Goal: Transaction & Acquisition: Purchase product/service

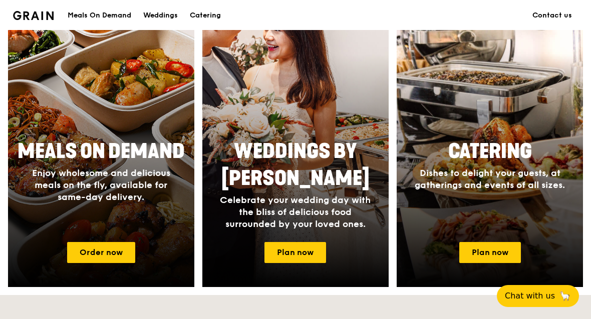
scroll to position [413, 0]
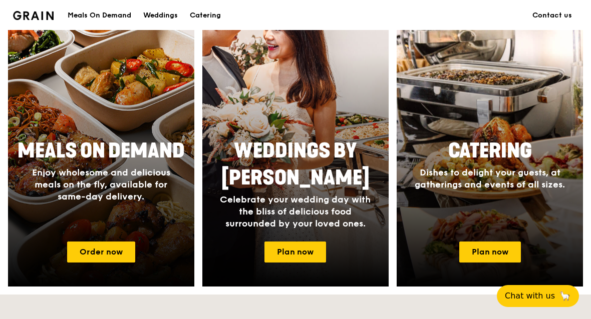
click at [517, 243] on link "Plan now" at bounding box center [490, 252] width 62 height 21
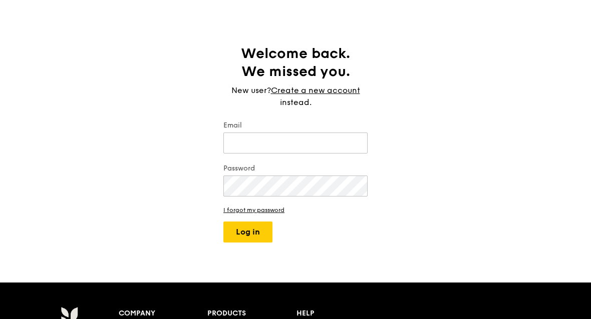
scroll to position [1, 0]
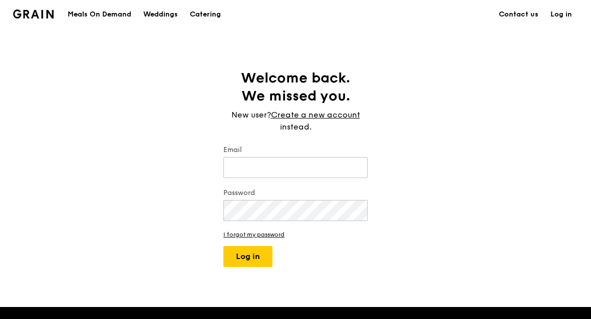
click at [339, 114] on link "Create a new account" at bounding box center [315, 115] width 89 height 12
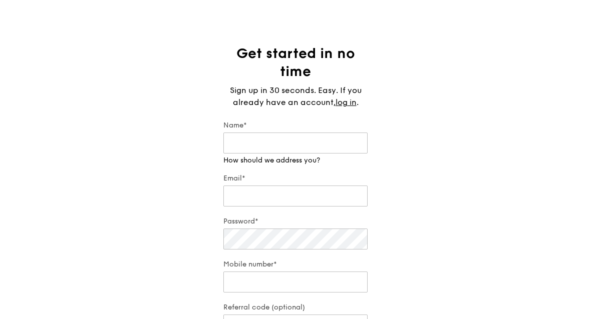
scroll to position [27, 0]
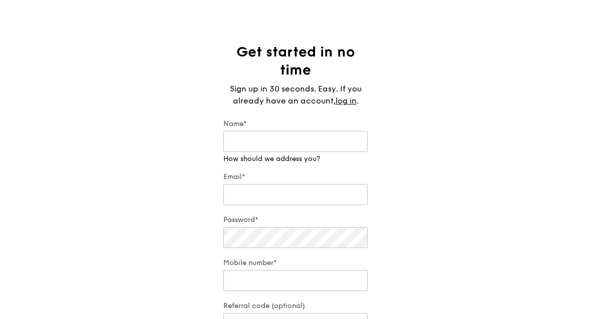
click at [335, 143] on input "Name*" at bounding box center [295, 142] width 144 height 21
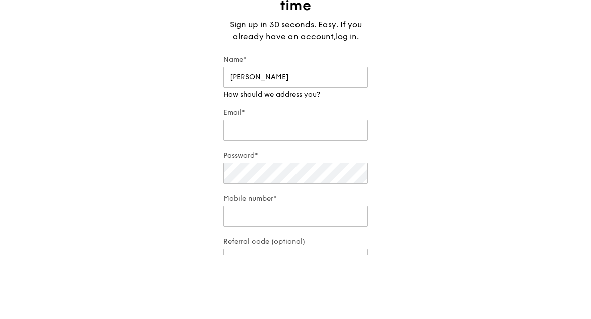
type input "Lin Wei"
click at [345, 173] on div "Email*" at bounding box center [295, 190] width 144 height 35
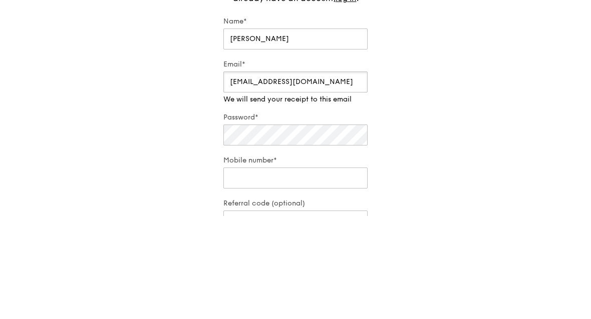
type input "[EMAIL_ADDRESS][DOMAIN_NAME]"
click at [236, 216] on div "Password*" at bounding box center [295, 233] width 144 height 35
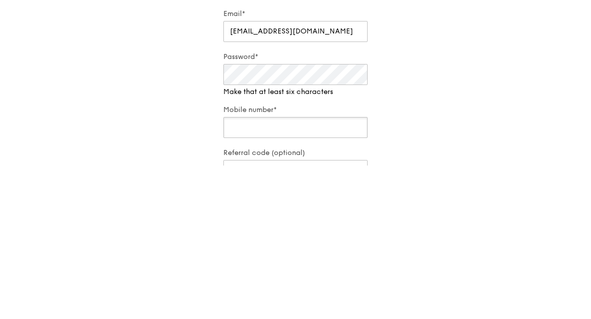
click at [337, 271] on input "Mobile number*" at bounding box center [295, 281] width 144 height 21
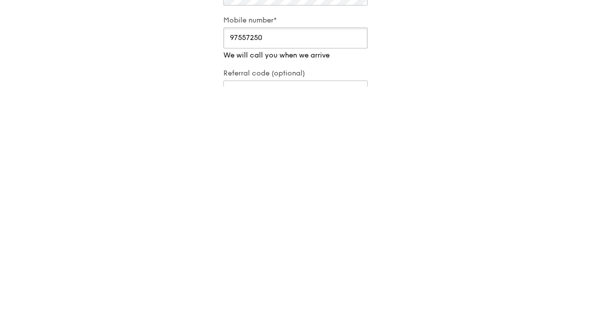
type input "97557250"
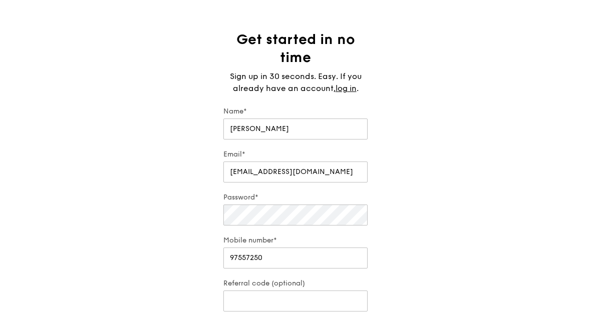
scroll to position [0, 0]
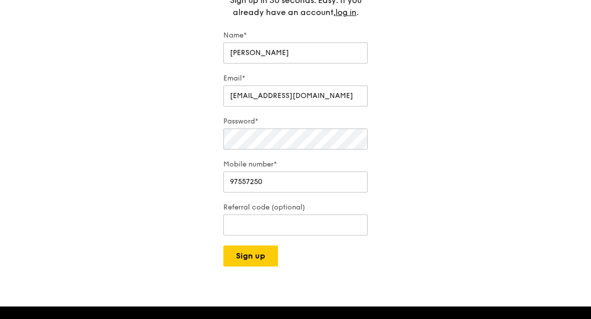
click at [236, 251] on button "Sign up" at bounding box center [250, 256] width 55 height 21
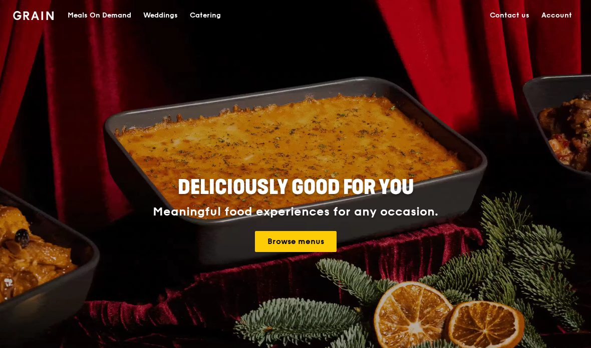
click at [557, 25] on link "Account" at bounding box center [556, 16] width 43 height 30
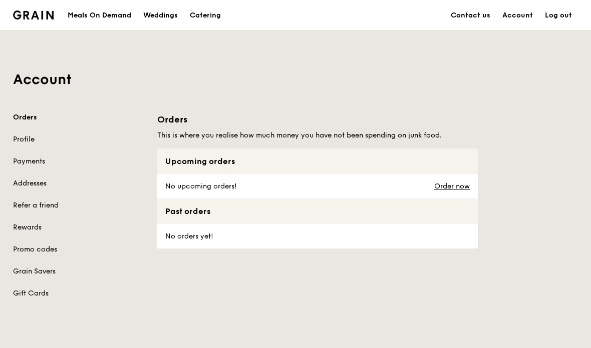
scroll to position [17, 0]
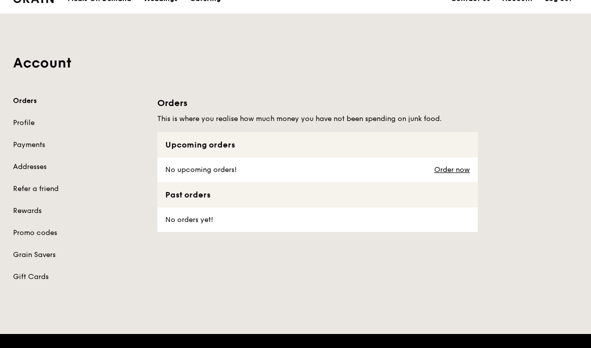
click at [15, 122] on link "Profile" at bounding box center [79, 123] width 132 height 10
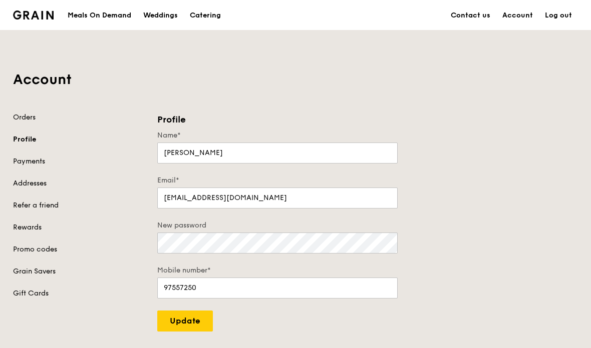
click at [17, 161] on link "Payments" at bounding box center [79, 162] width 132 height 10
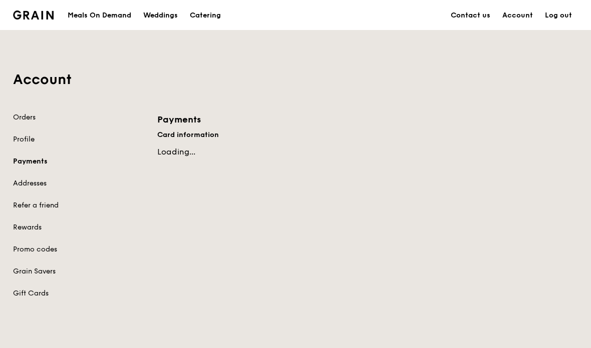
click at [22, 184] on link "Addresses" at bounding box center [79, 184] width 132 height 10
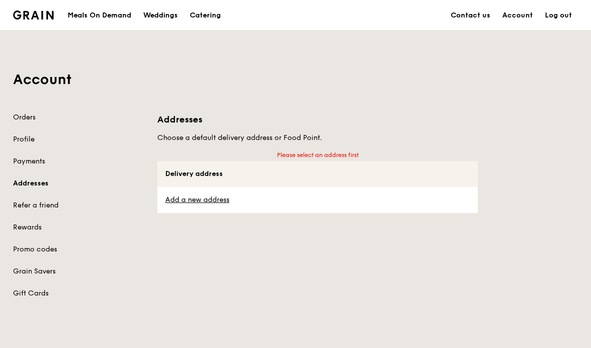
click at [186, 203] on link "Add a new address" at bounding box center [317, 200] width 304 height 10
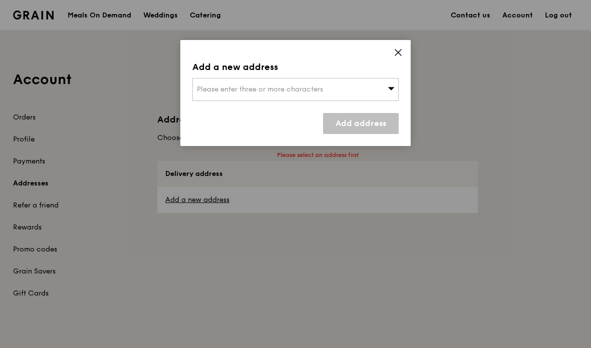
click at [334, 100] on div "Please enter three or more characters" at bounding box center [295, 89] width 206 height 23
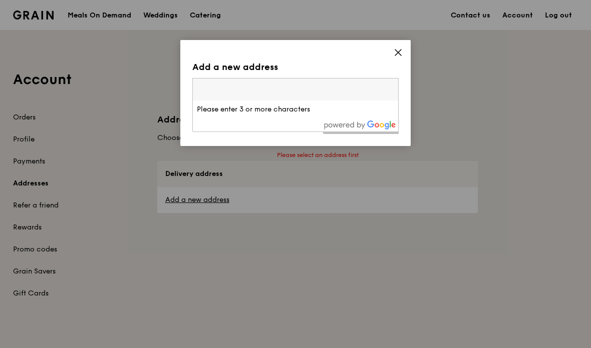
scroll to position [17, 0]
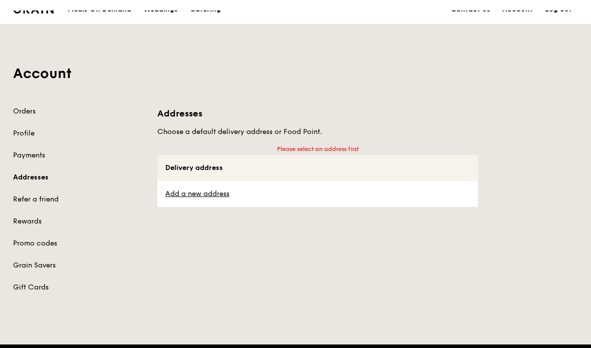
click at [184, 189] on link "Add a new address" at bounding box center [317, 184] width 304 height 10
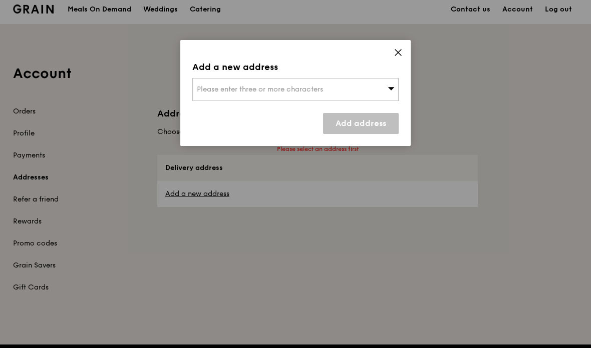
click at [208, 94] on div "Please enter three or more characters" at bounding box center [295, 89] width 206 height 23
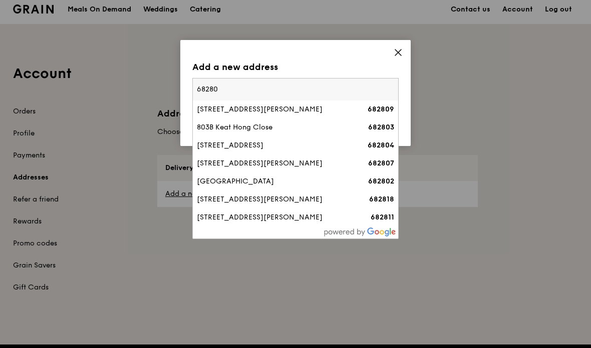
type input "682807"
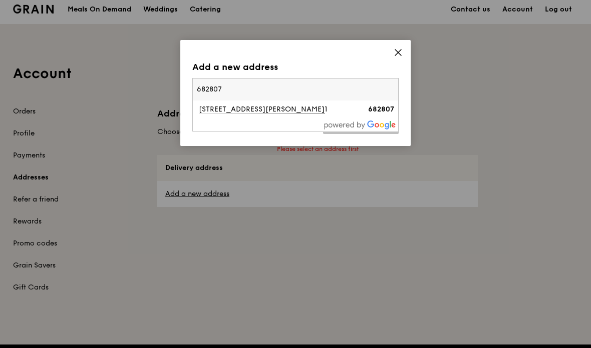
click at [224, 112] on div "807B Choa Chu Kang Avenue 1" at bounding box center [271, 110] width 148 height 10
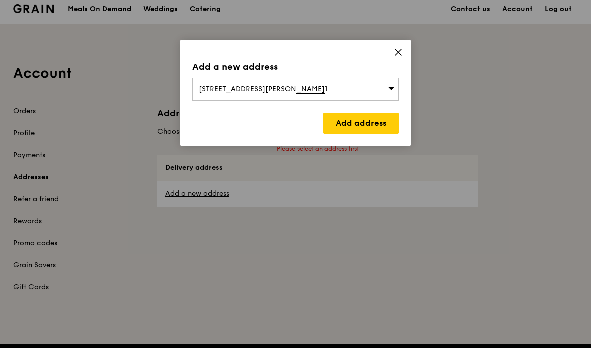
click at [385, 125] on link "Add address" at bounding box center [361, 123] width 76 height 21
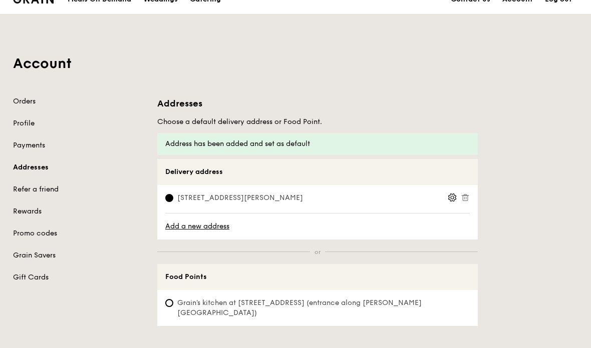
scroll to position [17, 0]
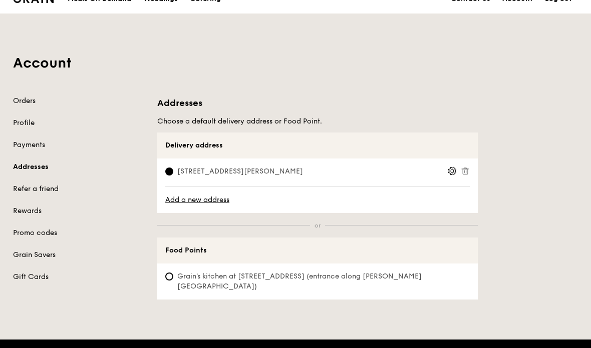
click at [446, 171] on label "807B Choa Chu Kang Avenue 1, 682807" at bounding box center [306, 173] width 282 height 12
click at [173, 171] on input "807B Choa Chu Kang Avenue 1, 682807" at bounding box center [169, 172] width 8 height 8
click at [448, 169] on icon at bounding box center [452, 171] width 9 height 9
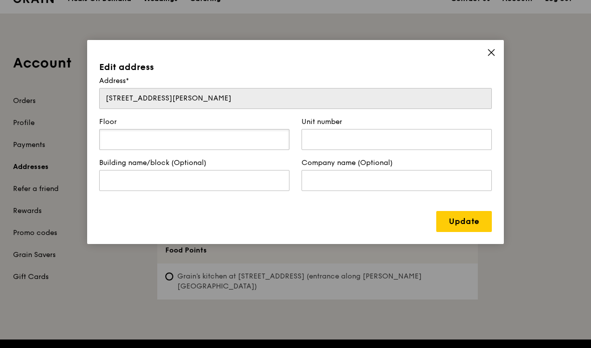
click at [120, 135] on input "text" at bounding box center [194, 139] width 190 height 21
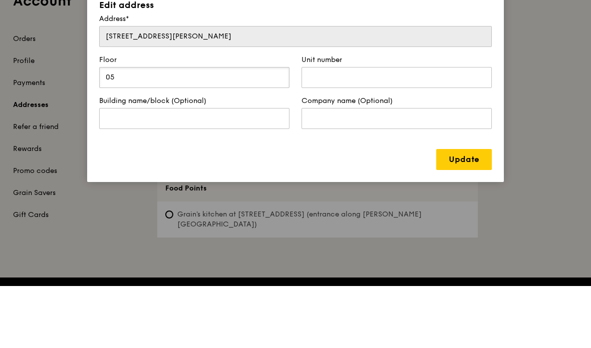
type input "05"
click at [436, 129] on input "text" at bounding box center [396, 139] width 190 height 21
type input "538"
click at [470, 211] on link "Update" at bounding box center [464, 221] width 56 height 21
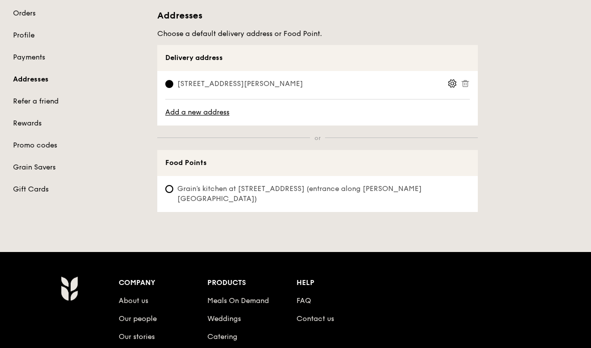
scroll to position [99, 0]
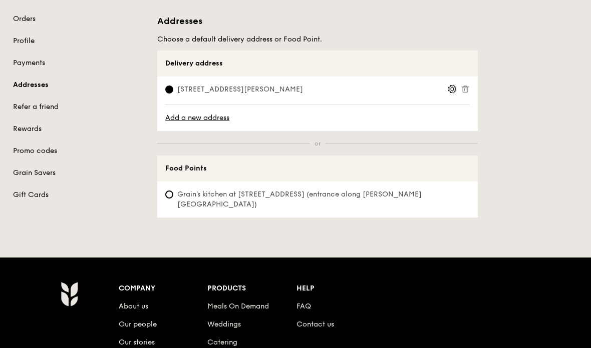
click at [449, 90] on icon at bounding box center [453, 90] width 8 height 8
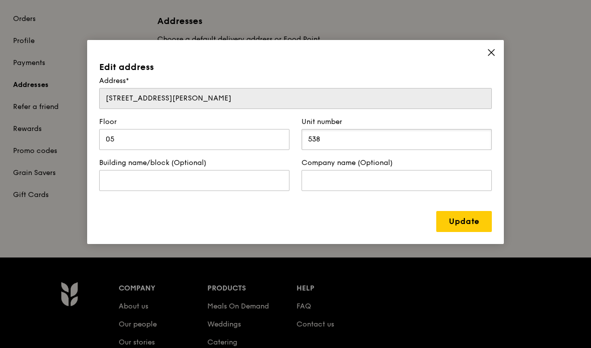
click at [399, 136] on input "538" at bounding box center [396, 139] width 190 height 21
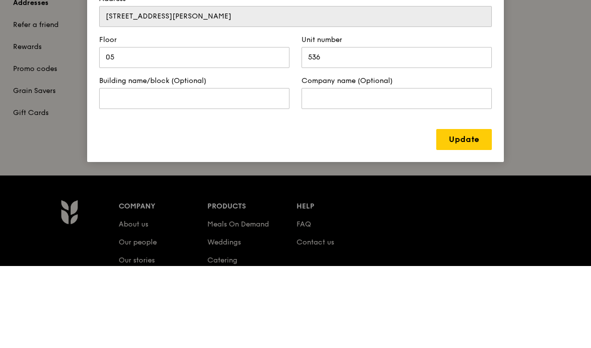
scroll to position [181, 0]
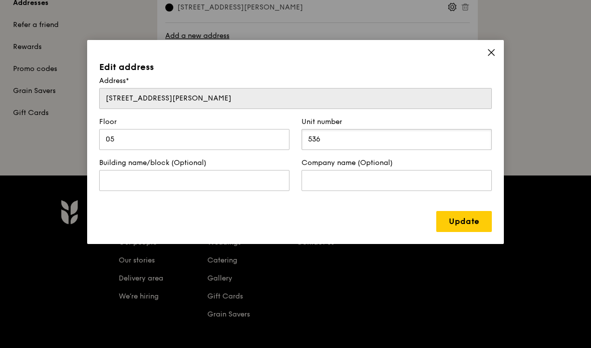
type input "536"
click at [480, 224] on link "Update" at bounding box center [464, 221] width 56 height 21
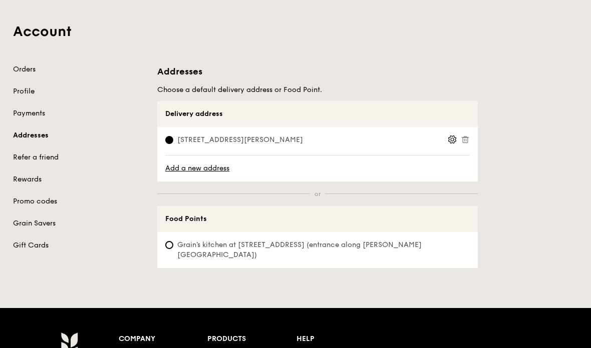
scroll to position [0, 0]
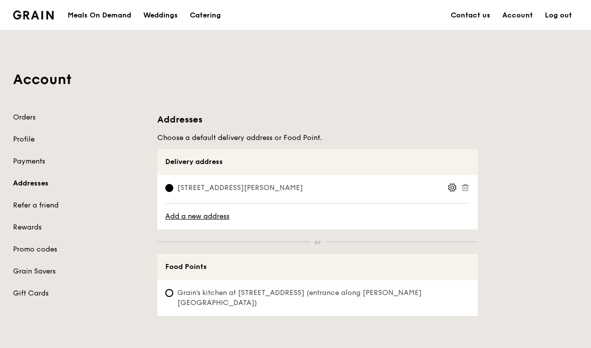
click at [28, 18] on img at bounding box center [33, 15] width 41 height 9
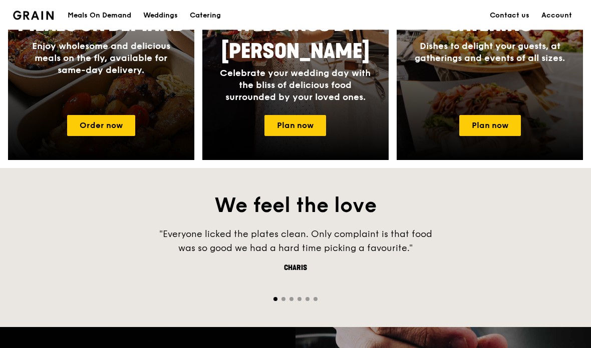
scroll to position [539, 0]
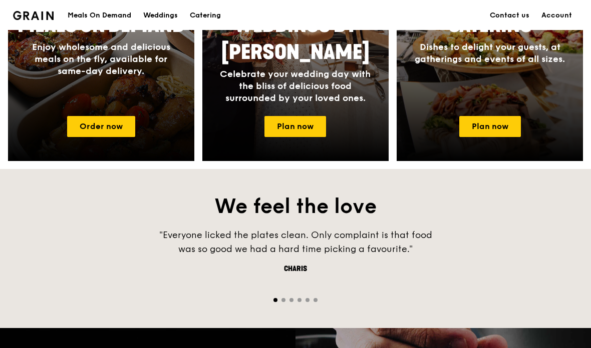
click at [499, 133] on link "Plan now" at bounding box center [490, 126] width 62 height 21
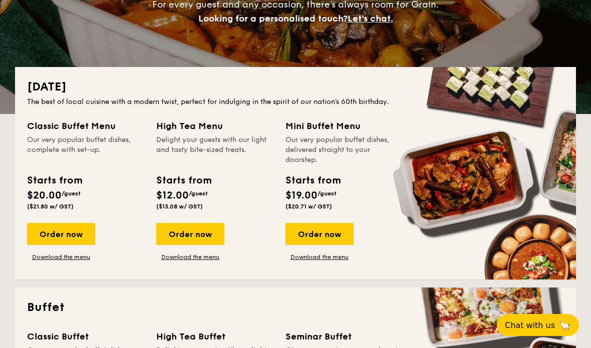
scroll to position [169, 0]
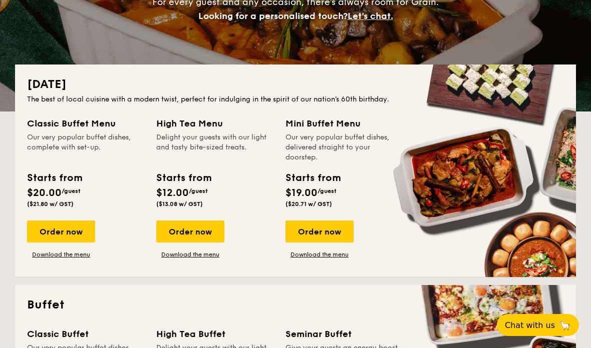
click at [314, 256] on link "Download the menu" at bounding box center [319, 255] width 68 height 8
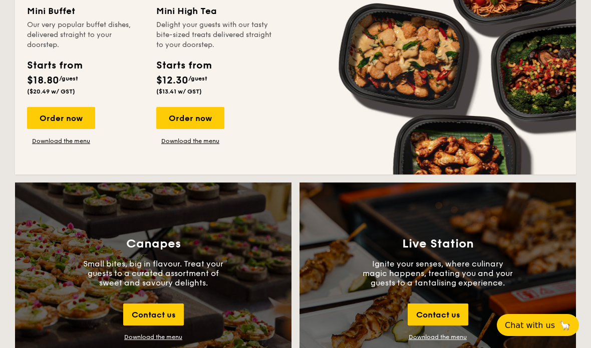
scroll to position [844, 0]
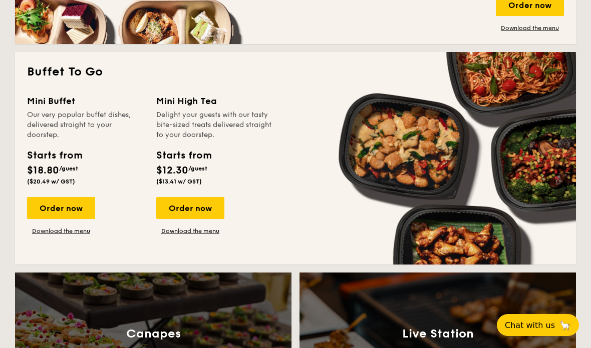
click at [51, 210] on div "Order now" at bounding box center [61, 208] width 68 height 22
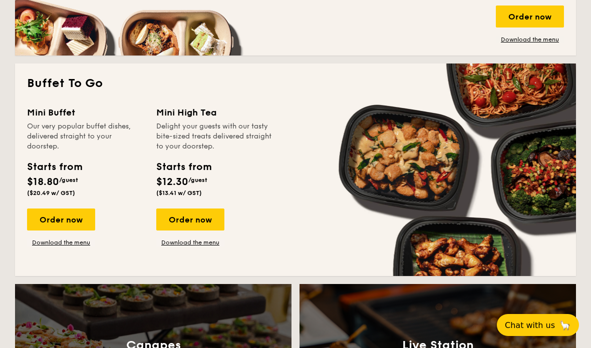
scroll to position [832, 0]
click at [54, 246] on link "Download the menu" at bounding box center [61, 243] width 68 height 8
click at [35, 224] on div "Order now" at bounding box center [61, 220] width 68 height 22
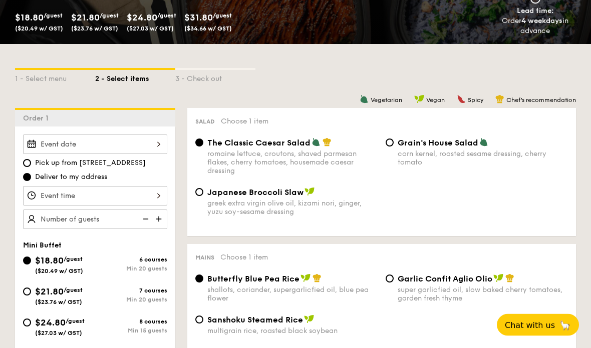
scroll to position [177, 0]
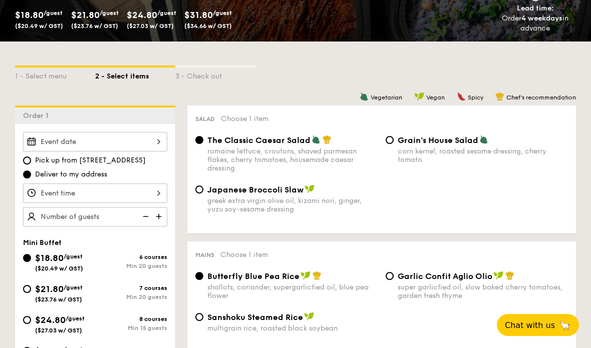
click at [43, 143] on div at bounding box center [95, 142] width 144 height 20
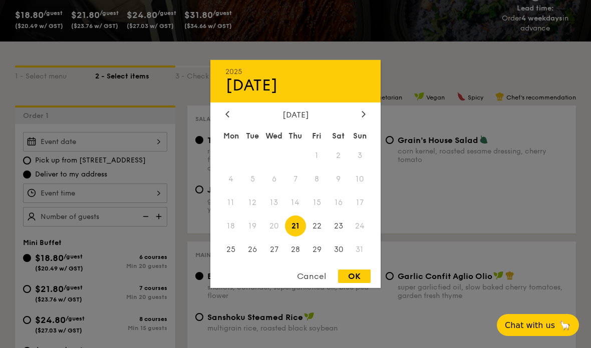
click at [338, 237] on span "23" at bounding box center [338, 226] width 22 height 22
click at [349, 283] on div "OK" at bounding box center [354, 277] width 33 height 14
type input "Aug 23, 2025"
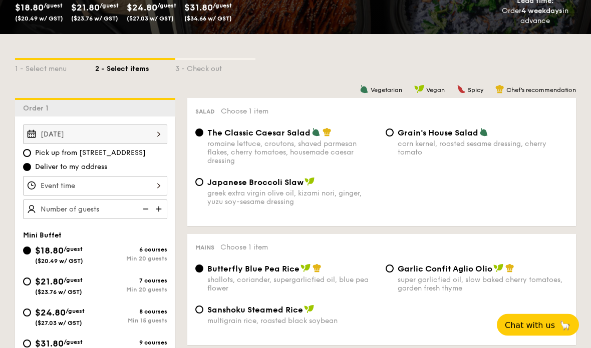
scroll to position [184, 0]
click at [59, 185] on div at bounding box center [95, 186] width 144 height 20
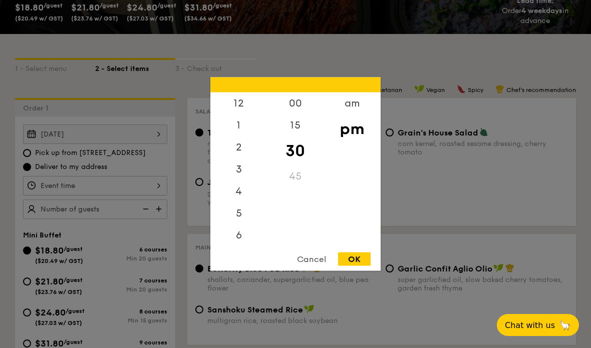
scroll to position [48, 0]
click at [236, 199] on div "6" at bounding box center [238, 188] width 57 height 22
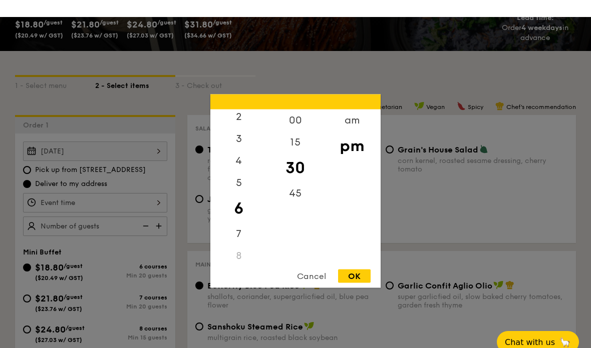
scroll to position [167, 0]
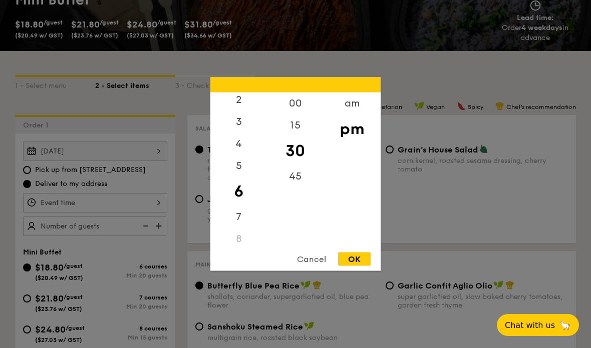
click at [297, 115] on div "00" at bounding box center [295, 104] width 57 height 22
click at [299, 166] on div "30" at bounding box center [295, 155] width 57 height 22
click at [354, 266] on div "OK" at bounding box center [354, 260] width 33 height 14
type input "6:30PM"
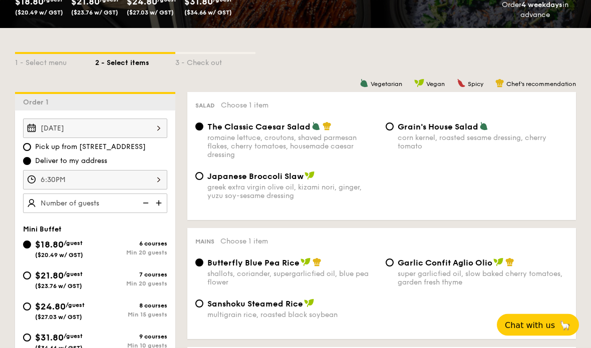
scroll to position [190, 0]
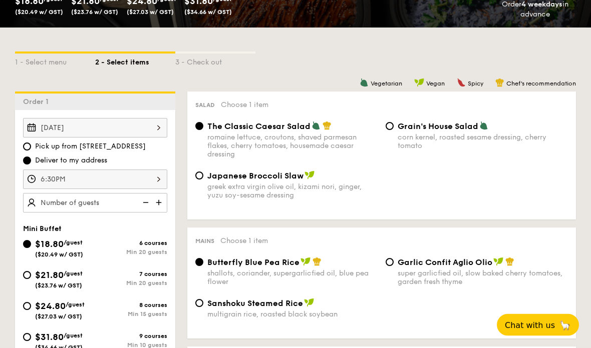
click at [385, 132] on div "Grain's House Salad corn kernel, roasted sesame dressing, cherry tomato" at bounding box center [477, 136] width 190 height 29
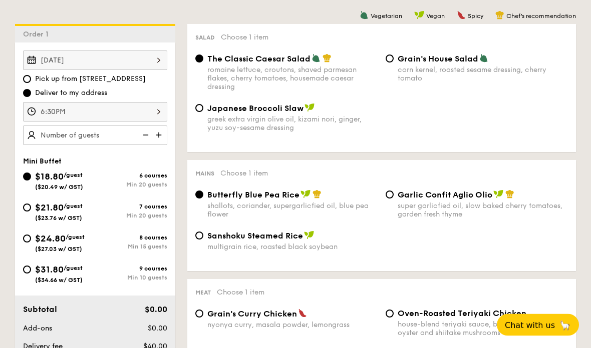
click at [28, 208] on input "$21.80 /guest ($23.76 w/ GST) 7 courses Min 20 guests" at bounding box center [27, 208] width 8 height 8
radio input "true"
radio input "false"
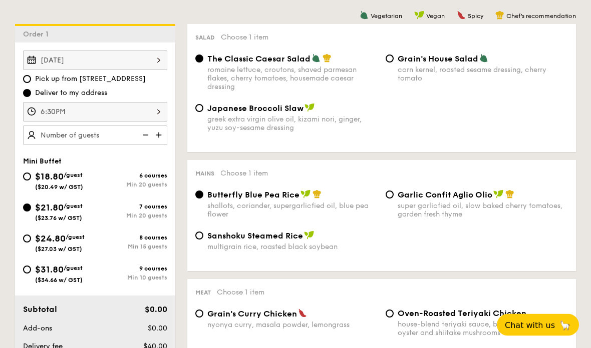
radio input "true"
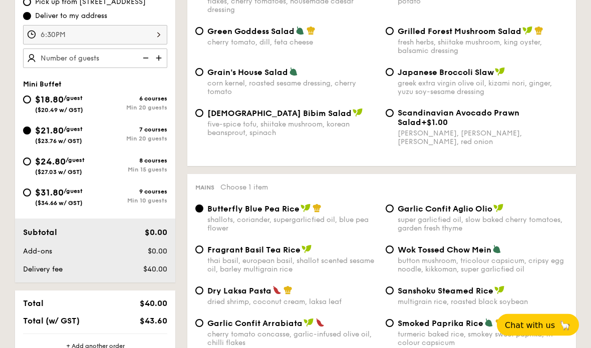
scroll to position [335, 0]
click at [154, 60] on img at bounding box center [159, 58] width 15 height 19
type input "20 guests"
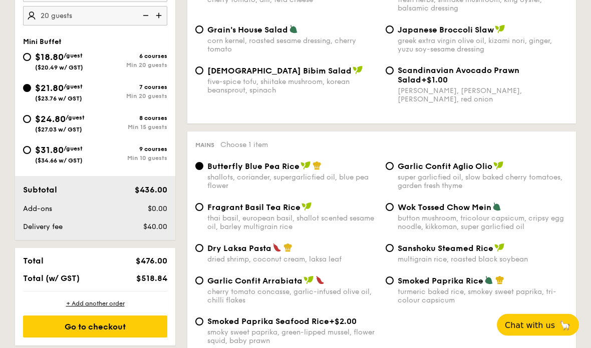
scroll to position [378, 0]
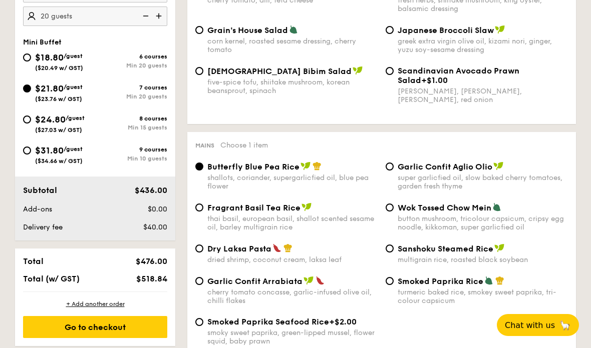
click at [386, 171] on input "Garlic Confit Aglio Olio super garlicfied oil, slow baked cherry tomatoes, gard…" at bounding box center [390, 167] width 8 height 8
radio input "true"
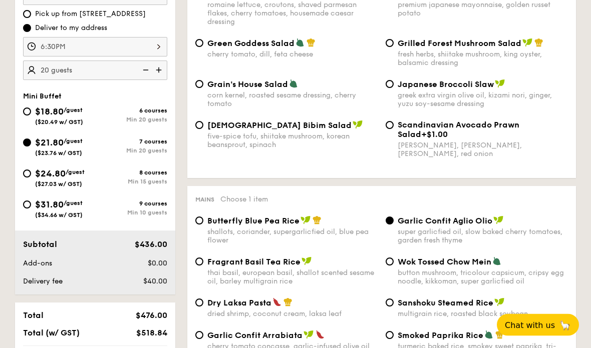
scroll to position [286, 0]
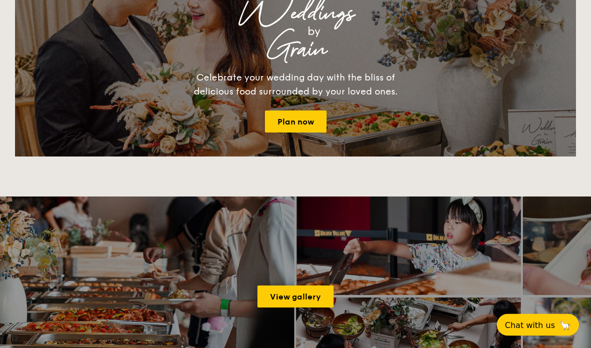
scroll to position [832, 0]
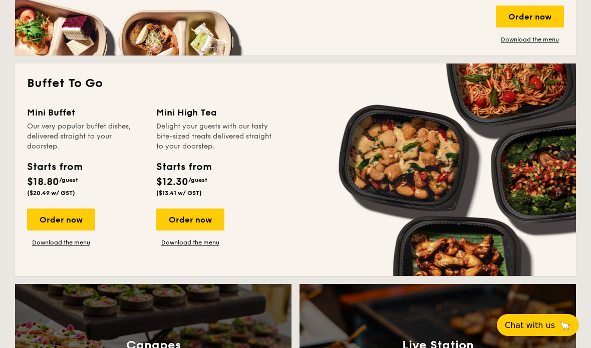
click at [66, 243] on link "Download the menu" at bounding box center [61, 243] width 68 height 8
click at [78, 220] on div "Order now" at bounding box center [61, 220] width 68 height 22
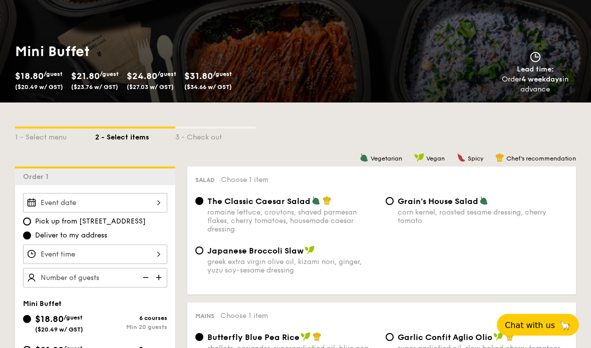
scroll to position [116, 0]
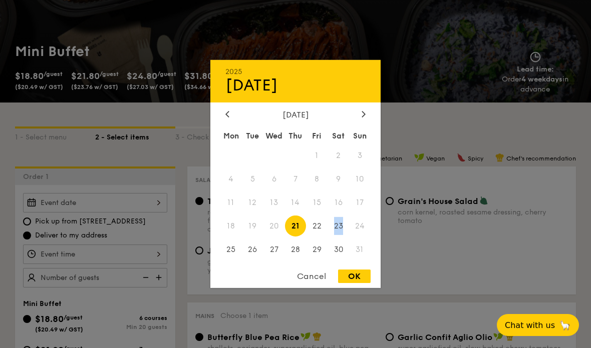
click at [271, 278] on div "Cancel OK" at bounding box center [295, 279] width 170 height 19
click at [360, 227] on span "24" at bounding box center [360, 226] width 22 height 22
click at [342, 226] on span "23" at bounding box center [338, 226] width 22 height 22
click at [358, 275] on div "OK" at bounding box center [354, 277] width 33 height 14
type input "Aug 23, 2025"
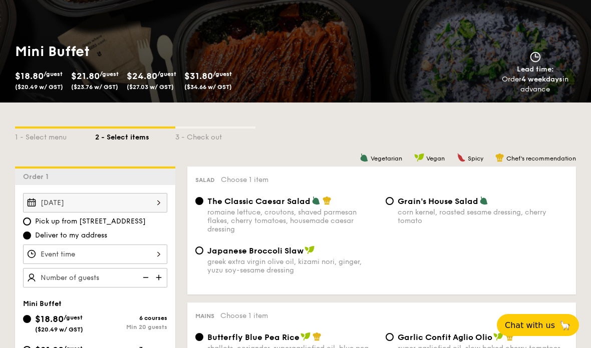
scroll to position [48, 0]
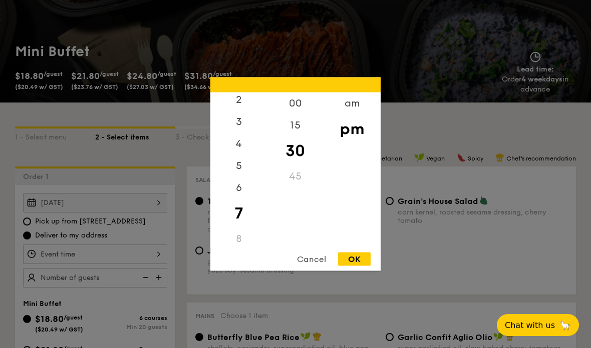
click at [238, 196] on div "6" at bounding box center [238, 188] width 57 height 22
click at [297, 155] on div "30" at bounding box center [295, 151] width 57 height 29
click at [360, 257] on div "OK" at bounding box center [354, 260] width 33 height 14
type input "6:30PM"
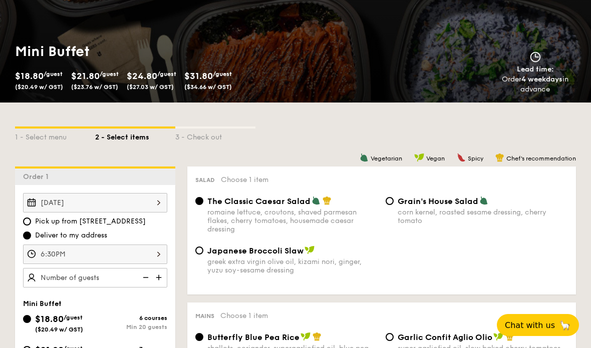
click at [157, 278] on img at bounding box center [159, 277] width 15 height 19
type input "20 guests"
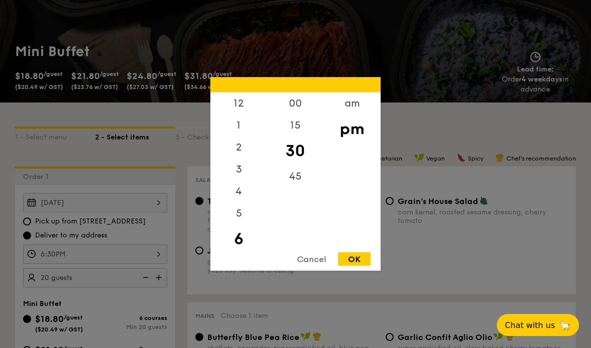
scroll to position [25, 0]
click at [315, 263] on div "Cancel" at bounding box center [311, 260] width 49 height 14
click at [303, 255] on div "Cancel" at bounding box center [311, 260] width 49 height 14
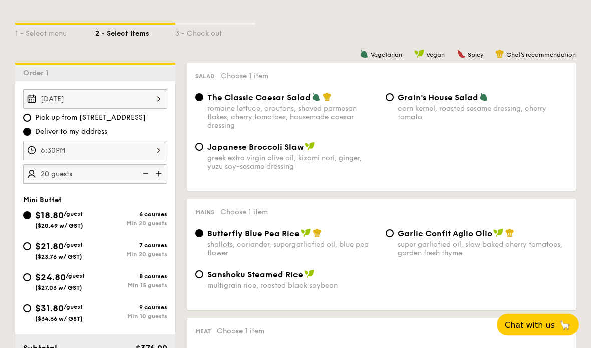
scroll to position [221, 0]
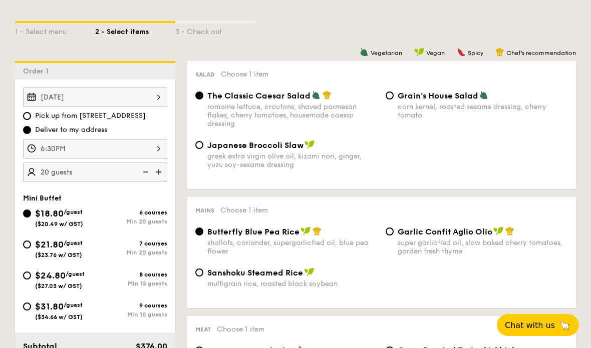
click at [32, 274] on div "$24.80 /guest ($27.03 w/ GST)" at bounding box center [59, 279] width 72 height 21
click at [31, 274] on input "$24.80 /guest ($27.03 w/ GST) 8 courses Min 15 guests" at bounding box center [27, 276] width 8 height 8
radio input "true"
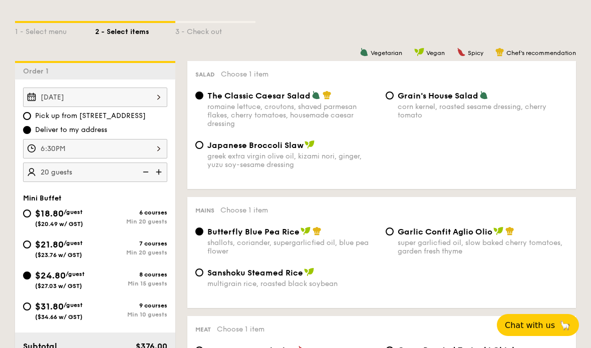
radio input "false"
radio input "true"
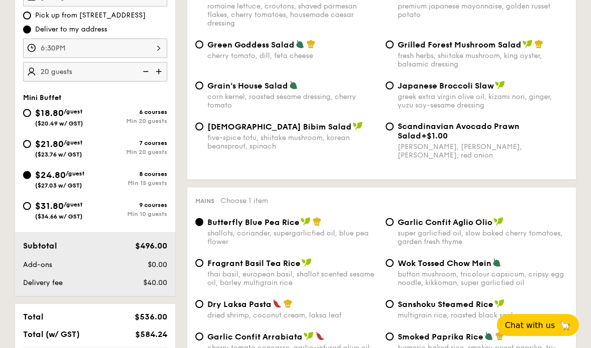
scroll to position [321, 0]
click at [33, 140] on div "$21.80 /guest ($23.76 w/ GST)" at bounding box center [59, 148] width 72 height 21
click at [31, 141] on input "$21.80 /guest ($23.76 w/ GST) 7 courses Min 20 guests" at bounding box center [27, 145] width 8 height 8
radio input "true"
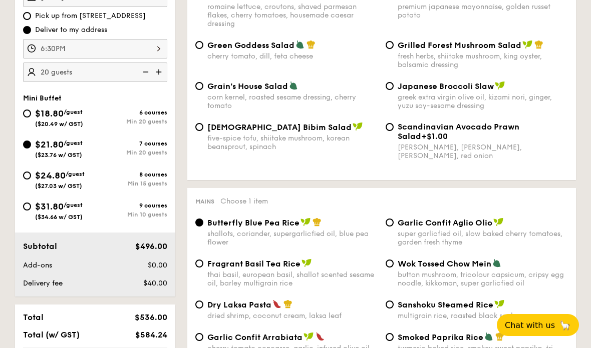
radio input "true"
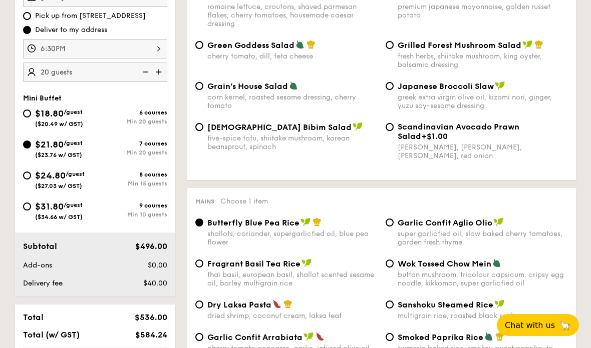
radio input "true"
click at [28, 179] on input "$24.80 /guest ($27.03 w/ GST) 8 courses Min 15 guests" at bounding box center [27, 176] width 8 height 8
radio input "true"
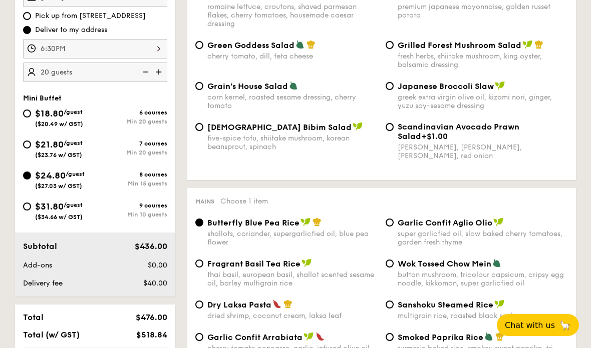
radio input "true"
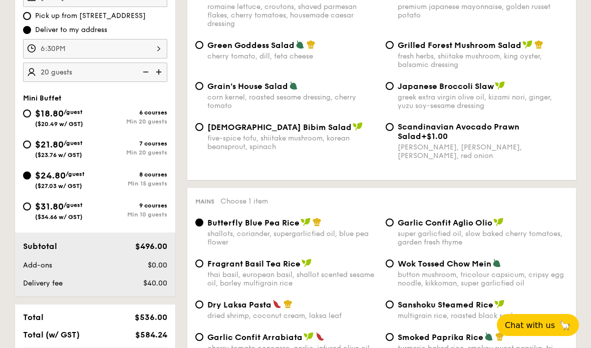
click at [30, 148] on input "$21.80 /guest ($23.76 w/ GST) 7 courses Min 20 guests" at bounding box center [27, 145] width 8 height 8
radio input "true"
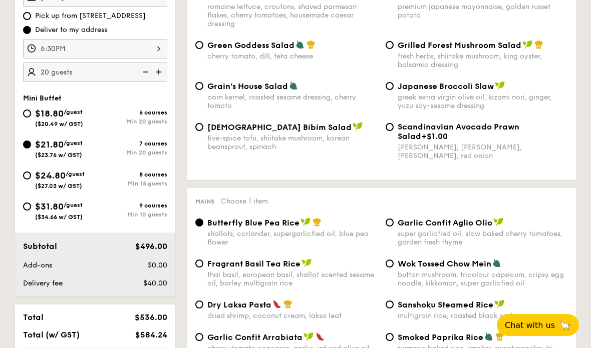
radio input "true"
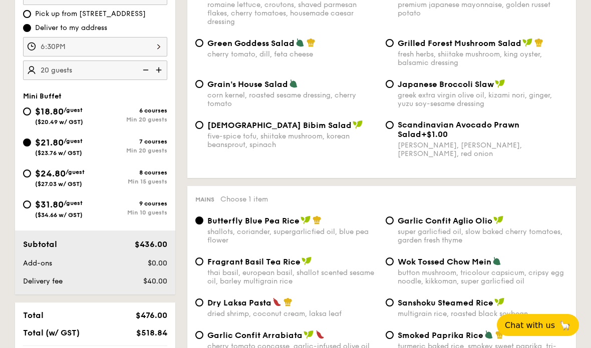
scroll to position [340, 0]
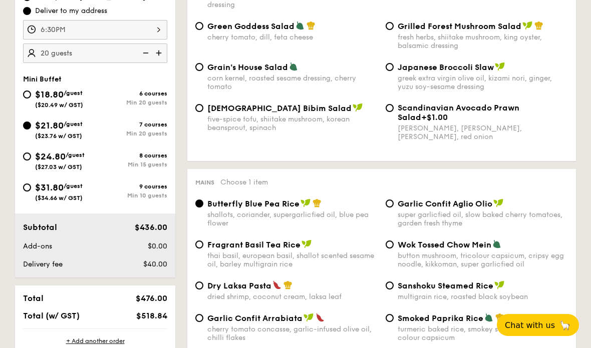
click at [20, 158] on div "$24.80 /guest ($27.03 w/ GST) 8 courses Min 15 guests" at bounding box center [95, 163] width 152 height 27
click at [144, 48] on img at bounding box center [144, 53] width 15 height 19
click at [141, 58] on img at bounding box center [144, 53] width 15 height 19
click at [145, 57] on img at bounding box center [144, 53] width 15 height 19
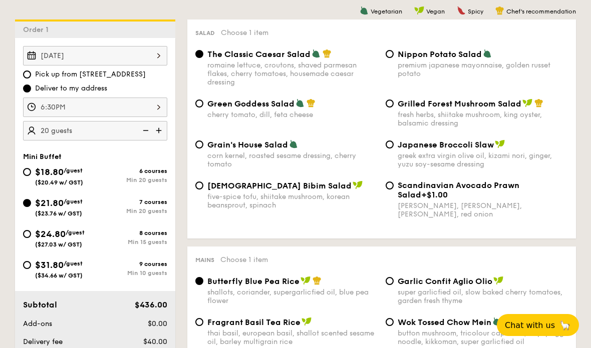
scroll to position [259, 0]
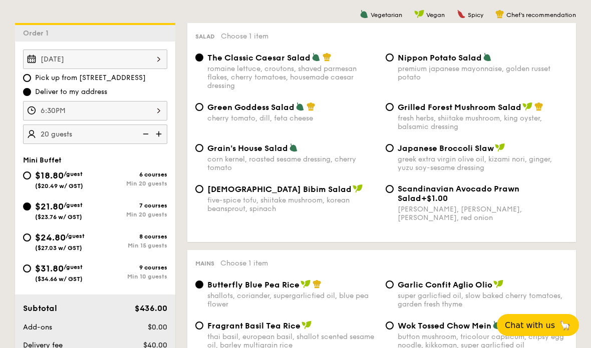
click at [26, 242] on input "$24.80 /guest ($27.03 w/ GST) 8 courses Min 15 guests" at bounding box center [27, 238] width 8 height 8
radio input "true"
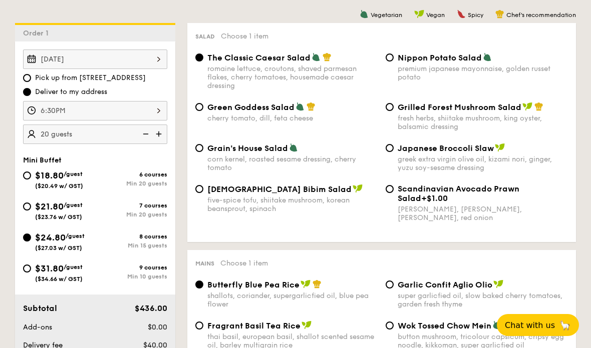
radio input "true"
click at [145, 135] on img at bounding box center [144, 134] width 15 height 19
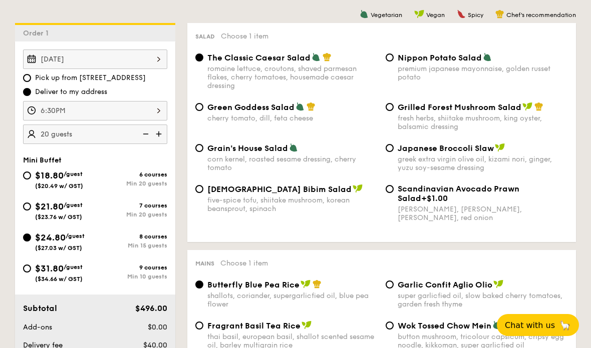
type input "15 guests"
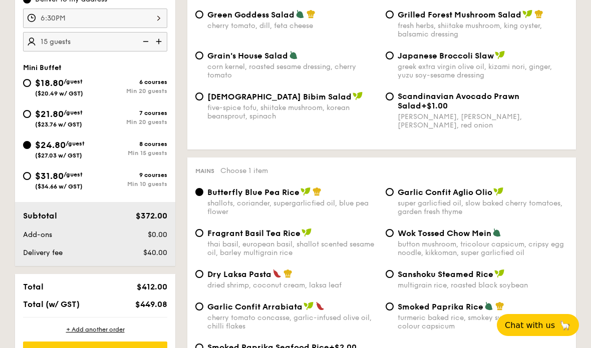
scroll to position [351, 0]
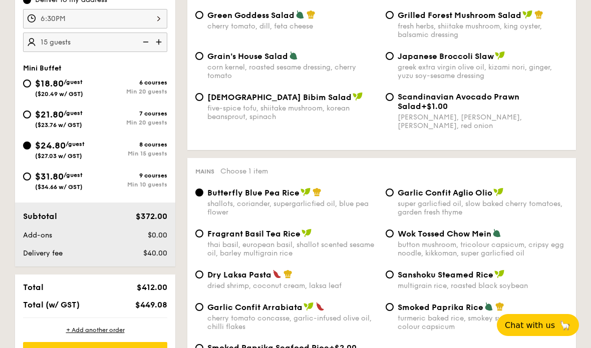
click at [24, 179] on input "$31.80 /guest ($34.66 w/ GST) 9 courses Min 10 guests" at bounding box center [27, 177] width 8 height 8
radio input "true"
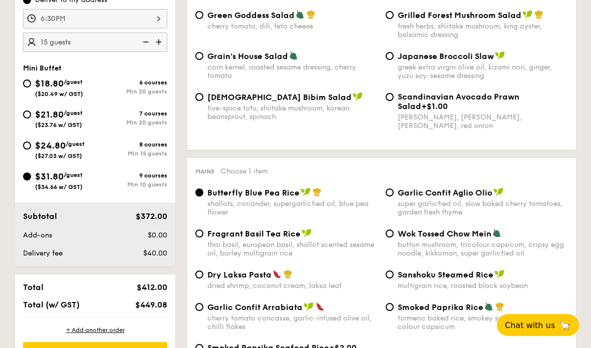
radio input "true"
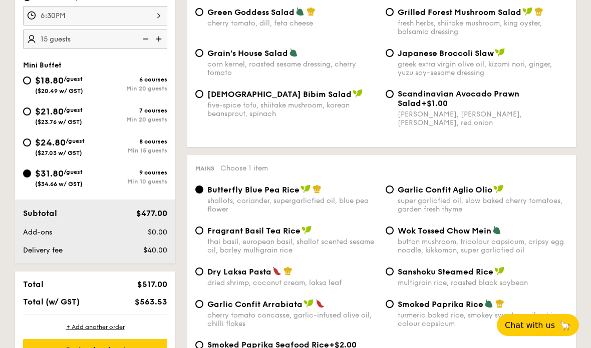
scroll to position [354, 0]
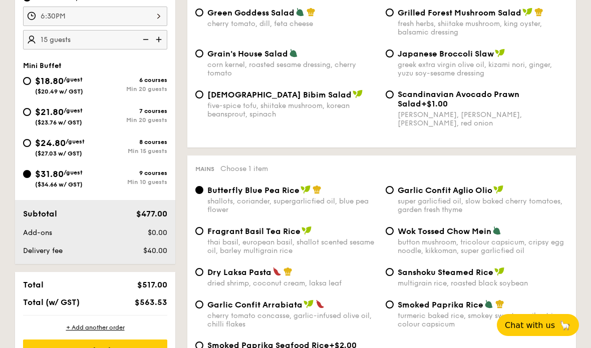
click at [158, 46] on img at bounding box center [159, 39] width 15 height 19
click at [149, 42] on img at bounding box center [144, 39] width 15 height 19
type input "15 guests"
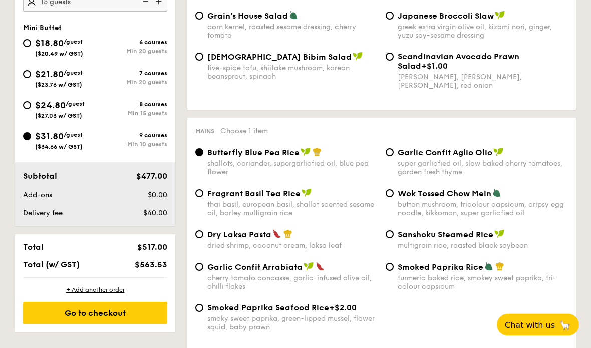
scroll to position [392, 0]
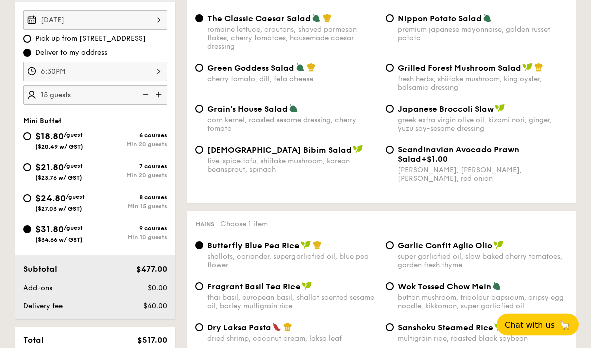
click at [70, 23] on div "Aug 23, 2025" at bounding box center [95, 21] width 144 height 20
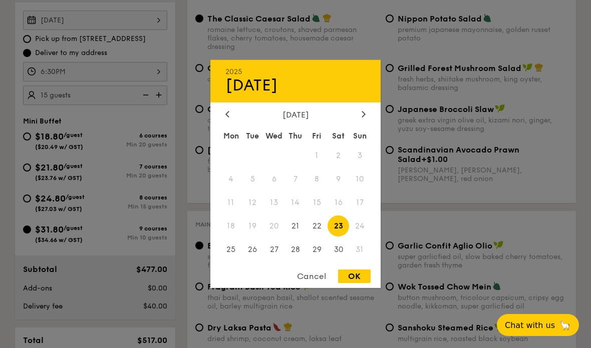
click at [68, 23] on div at bounding box center [295, 174] width 591 height 348
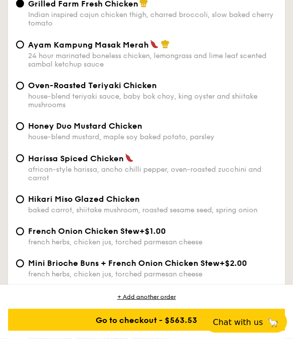
scroll to position [1425, 0]
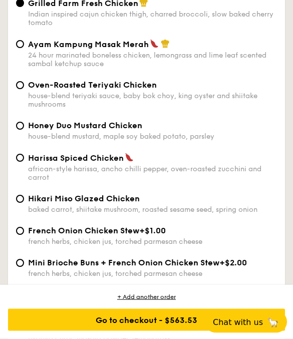
click at [38, 163] on span "Harissa Spiced Chicken" at bounding box center [76, 159] width 96 height 10
click at [24, 162] on input "Harissa Spiced Chicken african-style harissa, ancho chilli pepper, oven-roasted…" at bounding box center [20, 158] width 8 height 8
radio input "true"
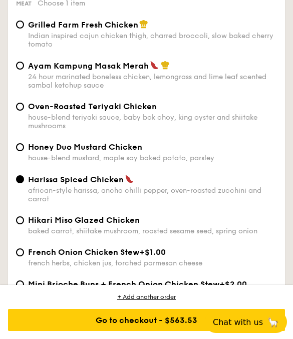
scroll to position [1404, 0]
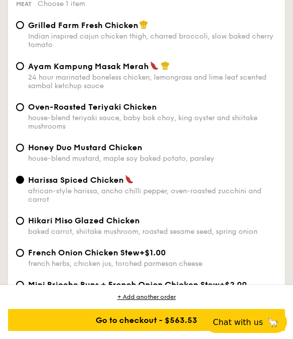
click at [17, 70] on input "Ayam Kampung Masak Merah 24 hour marinated boneless chicken, lemongrass and lim…" at bounding box center [20, 66] width 8 height 8
radio input "true"
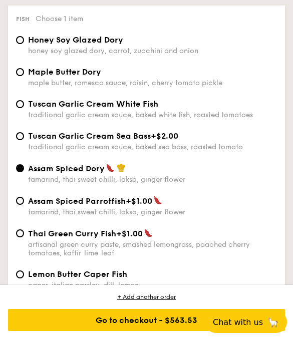
scroll to position [1778, 0]
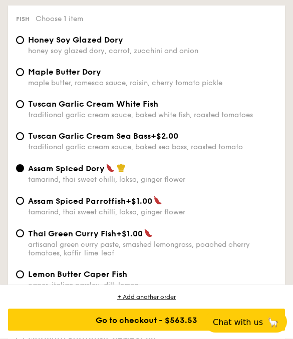
click at [20, 56] on label "Honey Soy Glazed Dory honey soy glazed dory, carrot, zucchini and onion" at bounding box center [146, 51] width 261 height 10
click at [20, 45] on input "Honey Soy Glazed Dory honey soy glazed dory, carrot, zucchini and onion" at bounding box center [20, 41] width 8 height 8
radio input "true"
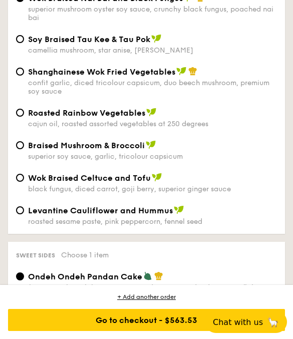
scroll to position [2217, 0]
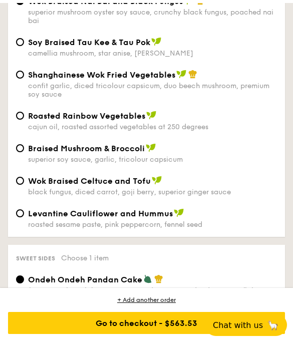
click at [17, 149] on input "Braised Mushroom & Broccoli superior soy sauce, garlic, tricolour capsicum" at bounding box center [20, 145] width 8 height 8
radio input "true"
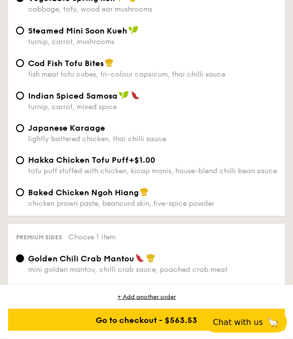
scroll to position [2822, 0]
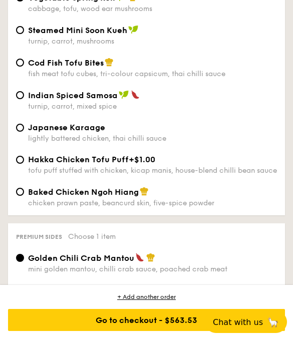
click at [8, 215] on div "Savoury sides Choose 1 item Vegetable Spring Roll cabbage, tofu, wood ear mushr…" at bounding box center [146, 89] width 277 height 252
click at [20, 207] on label "Baked Chicken Ngoh Hiang chicken prawn paste, beancurd skin, five-spice powder" at bounding box center [146, 203] width 261 height 10
click at [20, 196] on input "Baked Chicken Ngoh Hiang chicken prawn paste, beancurd skin, five-spice powder" at bounding box center [20, 192] width 8 height 8
radio input "true"
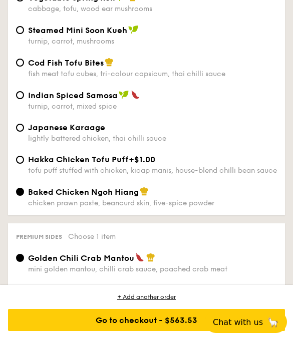
radio input "true"
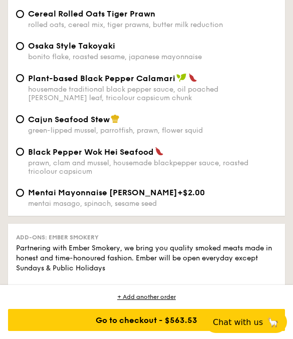
scroll to position [3359, 0]
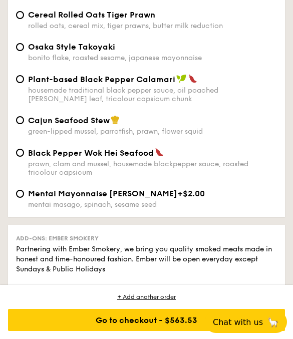
click at [16, 19] on input "Cereal Rolled Oats Tiger Prawn rolled oats, cereal mix, tiger prawns, butter mi…" at bounding box center [20, 15] width 8 height 8
radio input "true"
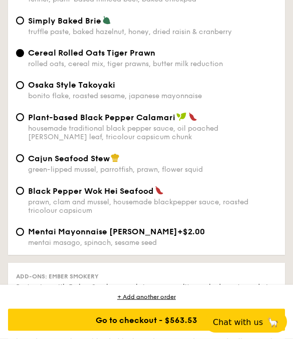
scroll to position [3320, 0]
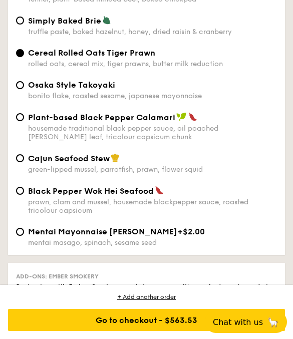
click at [136, 331] on div "Go to checkout - $563.53" at bounding box center [146, 320] width 277 height 22
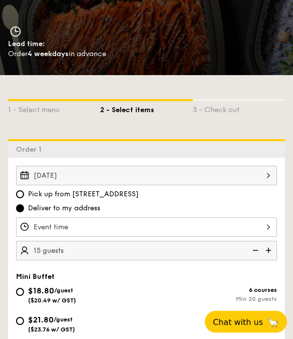
scroll to position [168, 0]
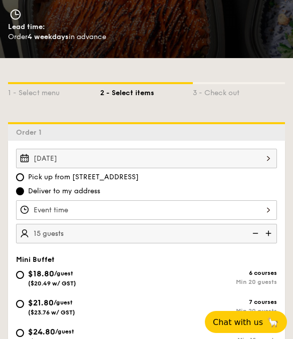
click at [47, 208] on div at bounding box center [146, 210] width 261 height 20
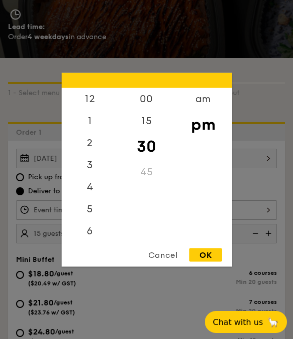
scroll to position [48, 0]
click at [86, 194] on div "6" at bounding box center [90, 183] width 57 height 22
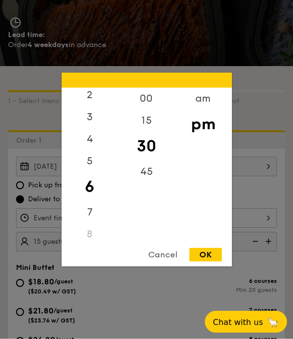
scroll to position [159, 0]
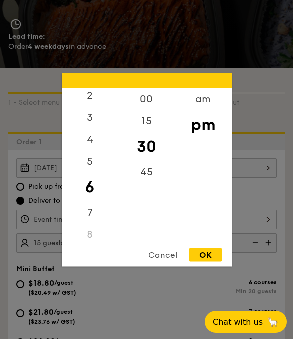
click at [143, 91] on div "00" at bounding box center [146, 99] width 57 height 22
click at [203, 253] on div "OK" at bounding box center [205, 255] width 33 height 14
type input "6:00PM"
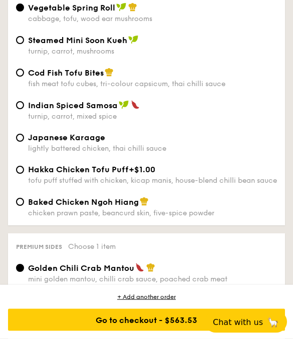
scroll to position [2813, 0]
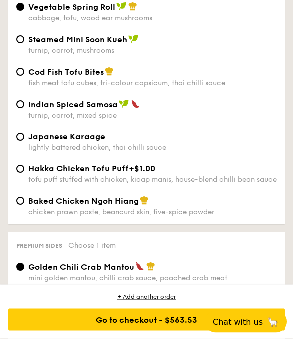
click at [15, 196] on div "Japanese Karaage lightly battered chicken, thai chilli sauce Hakka Chicken Tofu…" at bounding box center [146, 164] width 269 height 64
click at [24, 217] on div "Baked Chicken Ngoh Hiang chicken prawn paste, beancurd skin, five-spice powder" at bounding box center [146, 206] width 269 height 21
click at [23, 217] on div "Baked Chicken Ngoh Hiang chicken prawn paste, beancurd skin, five-spice powder" at bounding box center [146, 206] width 269 height 21
click at [37, 206] on span "Baked Chicken Ngoh Hiang" at bounding box center [83, 202] width 111 height 10
click at [24, 205] on input "Baked Chicken Ngoh Hiang chicken prawn paste, beancurd skin, five-spice powder" at bounding box center [20, 201] width 8 height 8
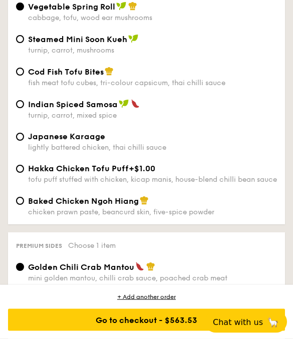
radio input "true"
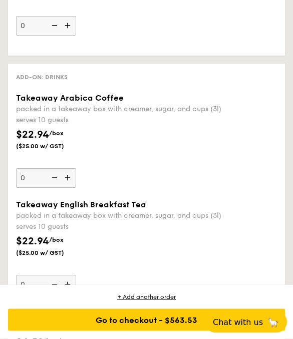
scroll to position [3944, 0]
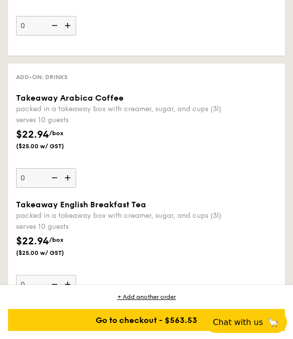
click at [152, 331] on div "Go to checkout - $563.53" at bounding box center [146, 320] width 277 height 22
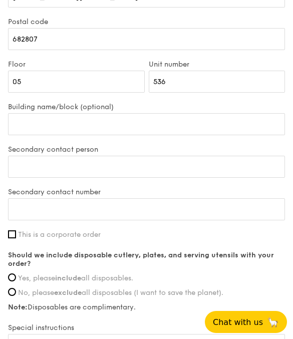
scroll to position [988, 0]
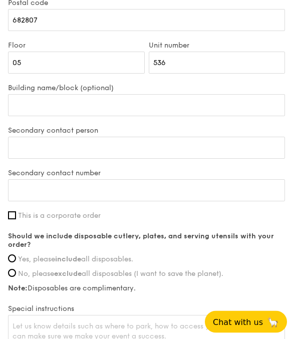
click at [11, 256] on input "Yes, please include all disposables." at bounding box center [12, 259] width 8 height 8
radio input "true"
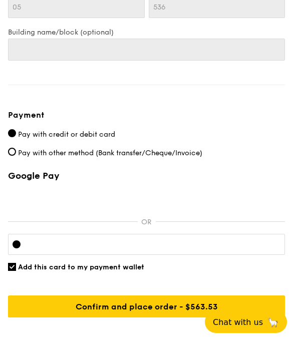
scroll to position [1575, 0]
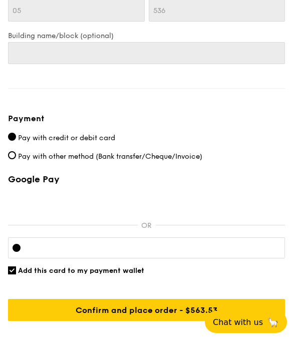
click at [14, 155] on input "Pay with other method (Bank transfer/Cheque/Invoice)" at bounding box center [12, 155] width 8 height 8
radio input "true"
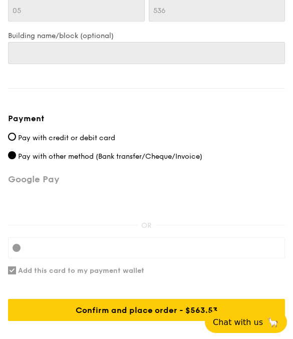
click at [14, 139] on input "Pay with credit or debit card" at bounding box center [12, 137] width 8 height 8
radio input "true"
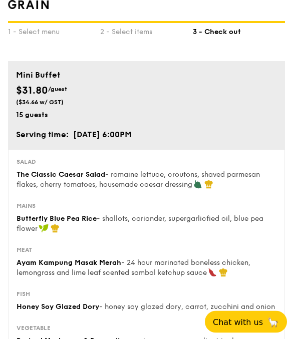
scroll to position [0, 0]
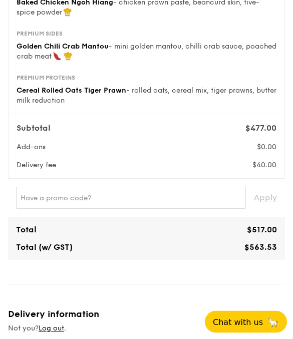
scroll to position [435, 0]
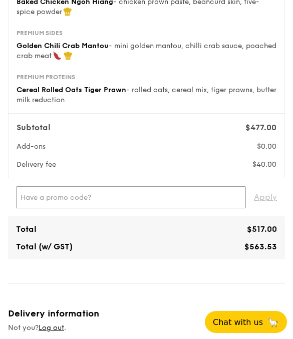
click at [132, 200] on input "text" at bounding box center [131, 197] width 230 height 22
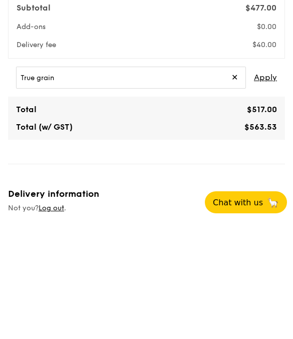
scroll to position [555, 0]
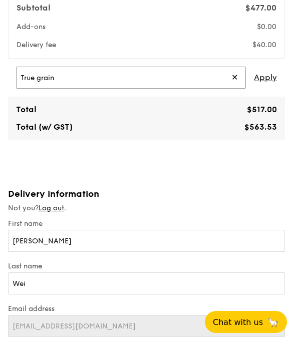
click at [108, 79] on input "True grain" at bounding box center [131, 78] width 230 height 22
click at [270, 72] on span "Apply" at bounding box center [265, 78] width 23 height 22
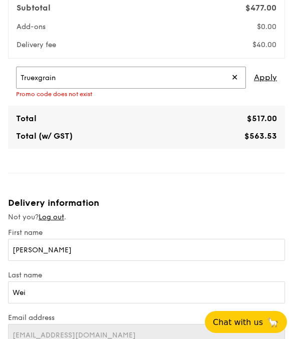
click at [231, 80] on input "Truexgrain" at bounding box center [131, 78] width 230 height 22
click at [231, 79] on input "Truexgrain" at bounding box center [131, 78] width 230 height 22
click at [200, 76] on input "Truexgrain" at bounding box center [131, 78] width 230 height 22
type input "T"
type input "TRUEXGRAIN"
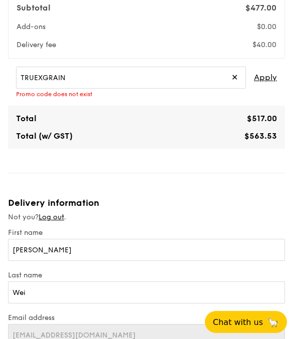
click at [271, 78] on span "Apply" at bounding box center [265, 78] width 23 height 22
click at [269, 81] on span "Apply" at bounding box center [265, 78] width 23 height 22
click at [265, 78] on span "Apply" at bounding box center [265, 78] width 23 height 22
click at [186, 79] on input "TRUEXGRAIN" at bounding box center [131, 78] width 230 height 22
click at [234, 79] on span "✕" at bounding box center [234, 78] width 7 height 22
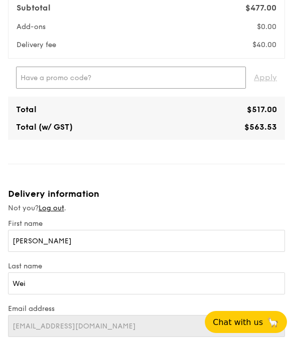
click at [174, 73] on input "text" at bounding box center [131, 78] width 230 height 22
click at [261, 78] on span "Apply" at bounding box center [265, 78] width 23 height 22
type input "RF277205"
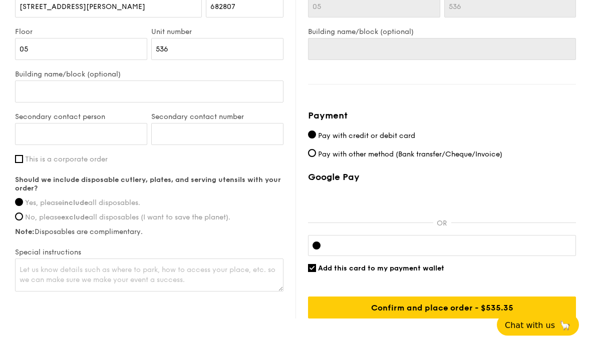
scroll to position [712, 0]
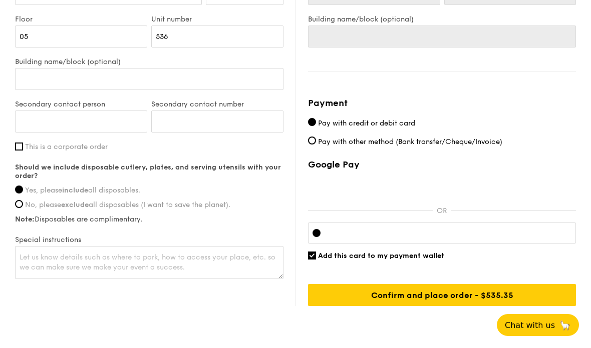
click at [292, 295] on input "Confirm and place order - $563.53" at bounding box center [442, 295] width 268 height 22
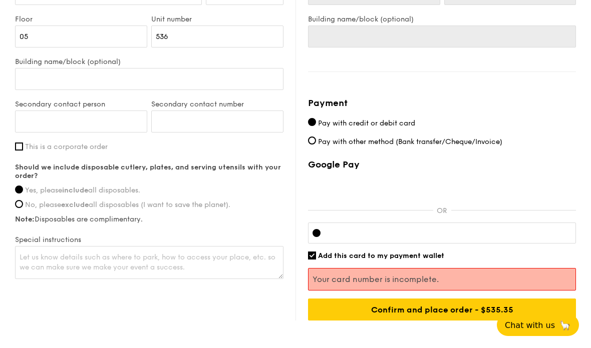
click at [292, 143] on span "Pay with other method (Bank transfer/Cheque/Invoice)" at bounding box center [410, 142] width 184 height 9
click at [292, 143] on input "Pay with other method (Bank transfer/Cheque/Invoice)" at bounding box center [312, 141] width 8 height 8
radio input "true"
click at [292, 310] on div "Confirm and place order - $535.35" at bounding box center [442, 310] width 268 height 22
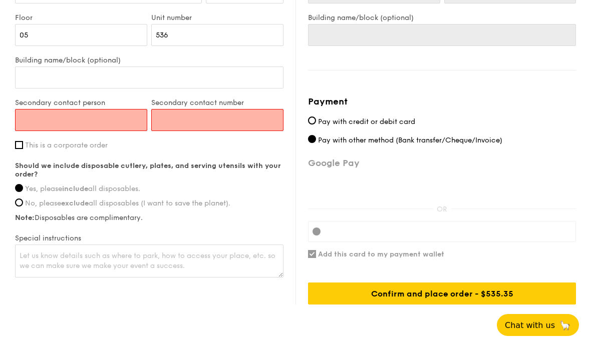
scroll to position [725, 0]
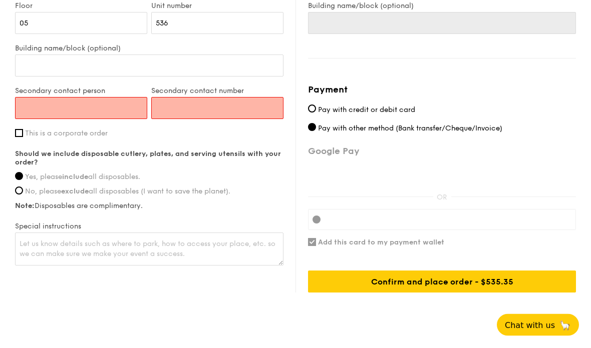
click at [54, 115] on input "Secondary contact person" at bounding box center [81, 109] width 132 height 22
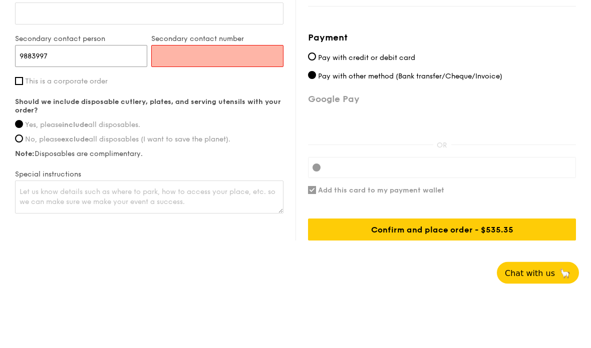
type input "98839976"
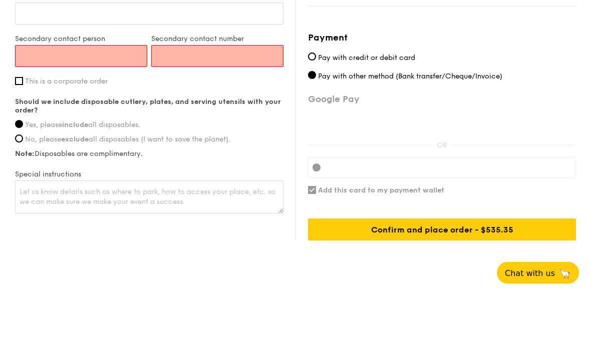
click at [247, 98] on input "Secondary contact number" at bounding box center [217, 109] width 132 height 22
click at [244, 98] on input "Secondary contact number" at bounding box center [217, 109] width 132 height 22
paste input "98839976"
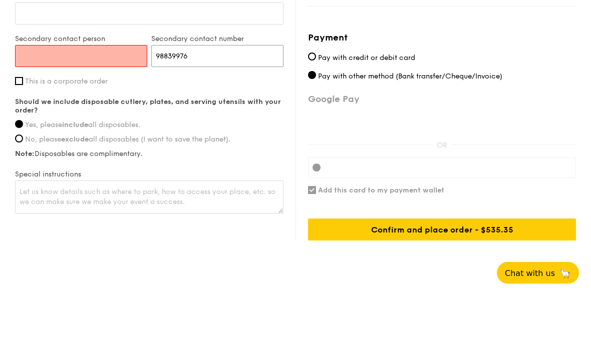
type input "98839976"
click at [47, 98] on input "Secondary contact person" at bounding box center [81, 109] width 132 height 22
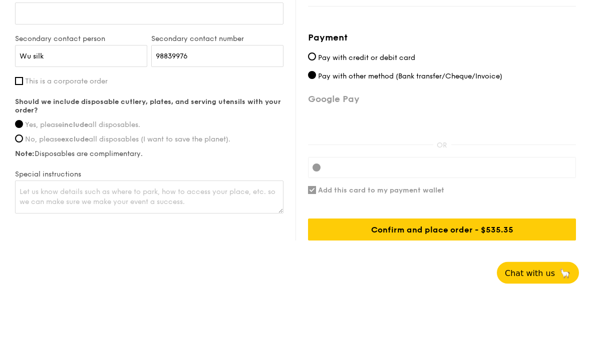
scroll to position [753, 0]
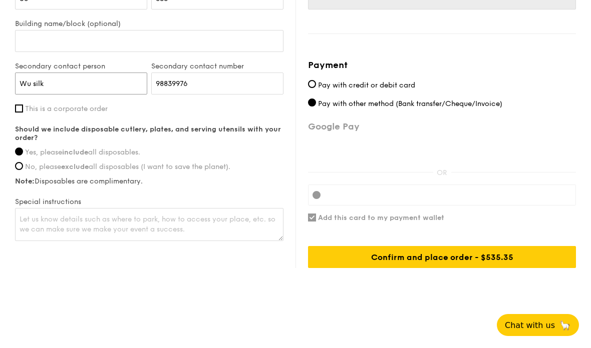
type input "Wu silk"
click at [292, 255] on div "Confirm and place order - $535.35" at bounding box center [442, 257] width 268 height 22
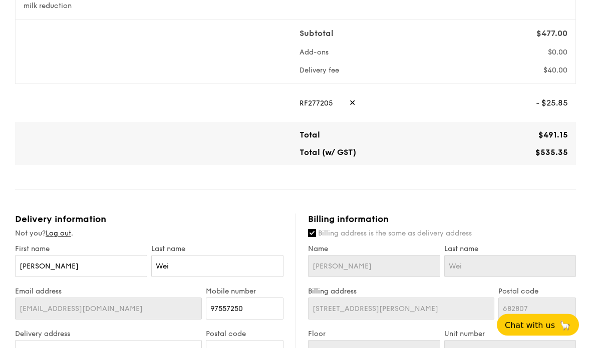
scroll to position [333, 0]
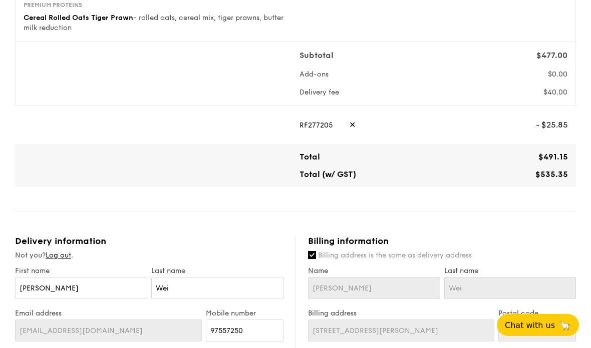
click at [292, 125] on span "✕" at bounding box center [352, 125] width 7 height 22
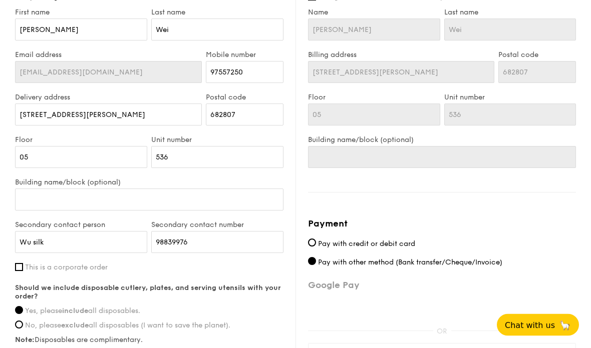
scroll to position [554, 0]
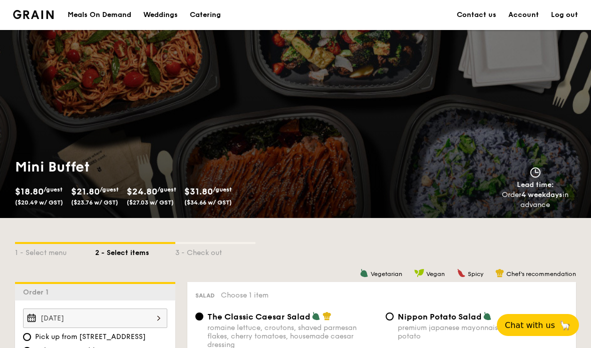
click at [569, 16] on link "Log out" at bounding box center [564, 15] width 27 height 30
click at [34, 10] on img at bounding box center [33, 14] width 41 height 9
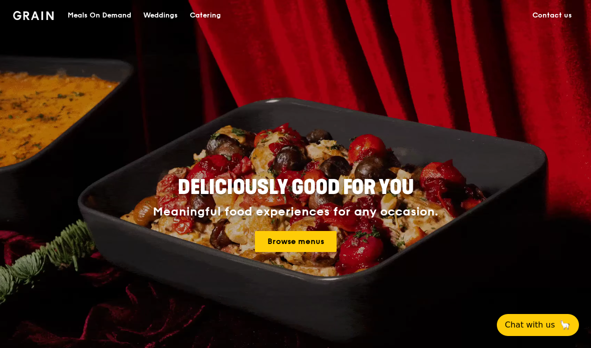
click at [206, 8] on div "Catering" at bounding box center [205, 16] width 31 height 30
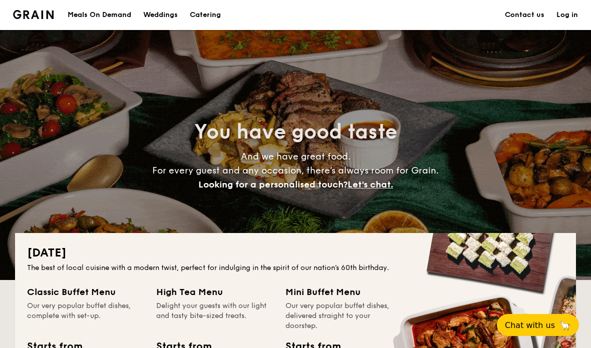
click at [575, 19] on link "Log in" at bounding box center [567, 15] width 22 height 30
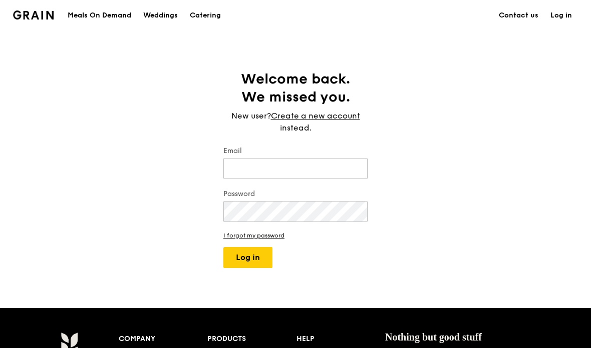
click at [358, 163] on input "Email" at bounding box center [295, 168] width 144 height 21
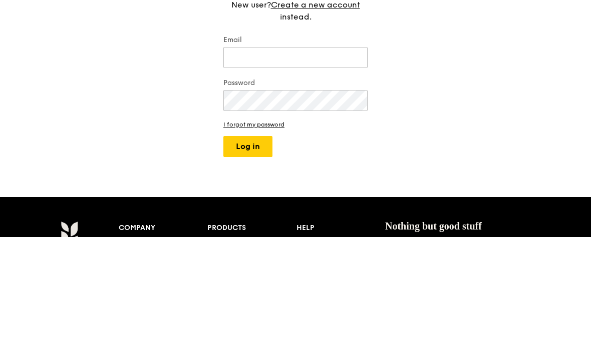
type input "[EMAIL_ADDRESS][DOMAIN_NAME]"
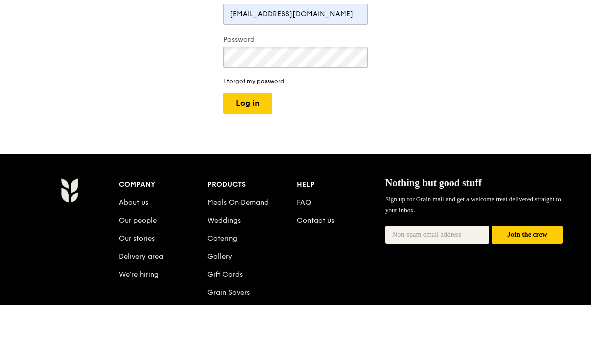
scroll to position [154, 0]
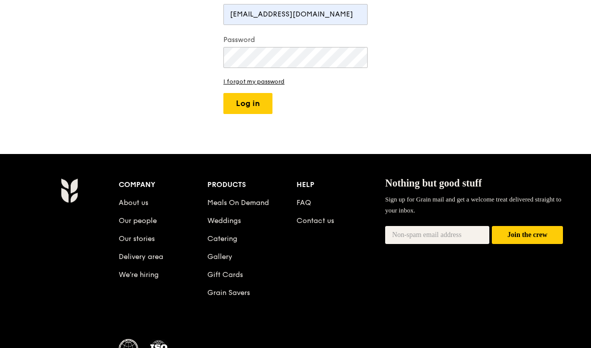
click at [260, 99] on button "Log in" at bounding box center [247, 103] width 49 height 21
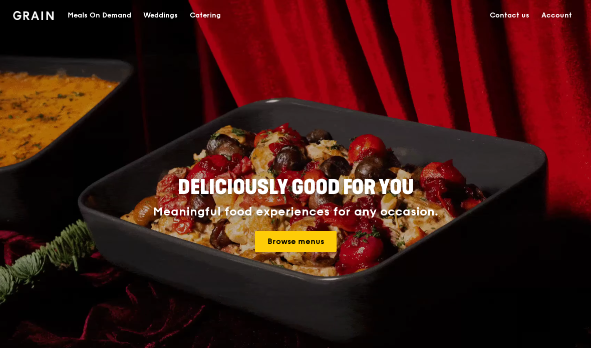
click at [555, 13] on link "Account" at bounding box center [556, 16] width 43 height 30
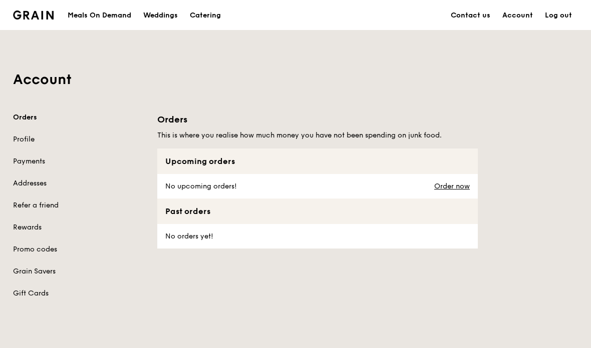
click at [29, 137] on link "Profile" at bounding box center [79, 140] width 132 height 10
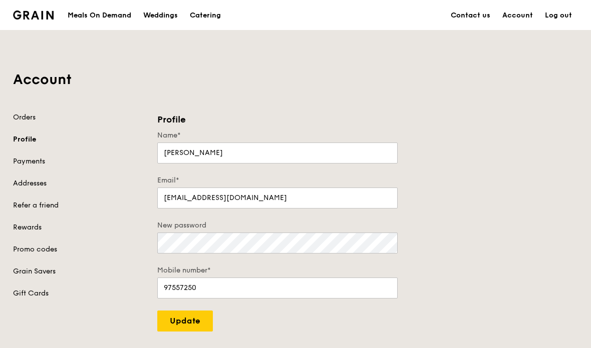
click at [19, 122] on link "Orders" at bounding box center [79, 118] width 132 height 10
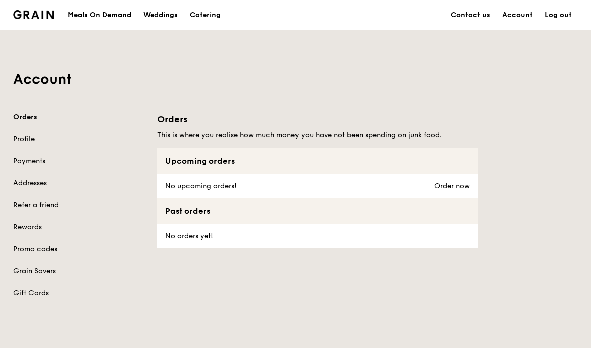
scroll to position [16, 0]
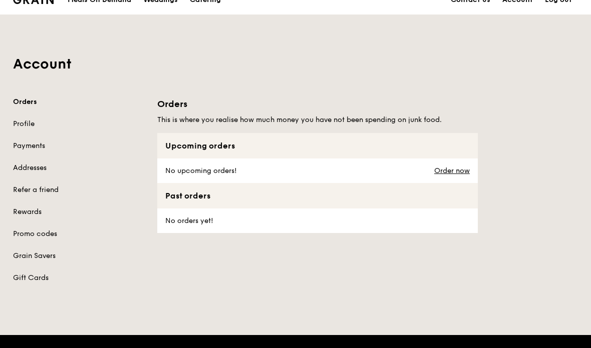
click at [39, 186] on link "Refer a friend" at bounding box center [79, 190] width 132 height 10
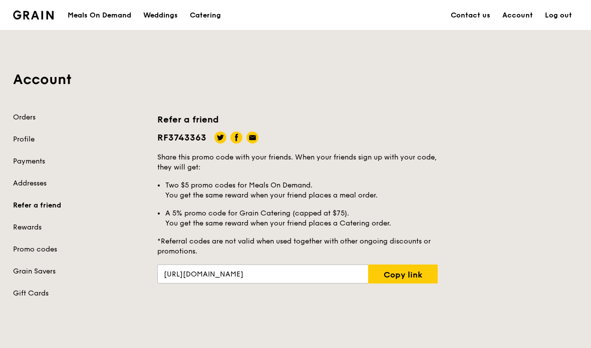
click at [31, 230] on link "Rewards" at bounding box center [79, 228] width 132 height 10
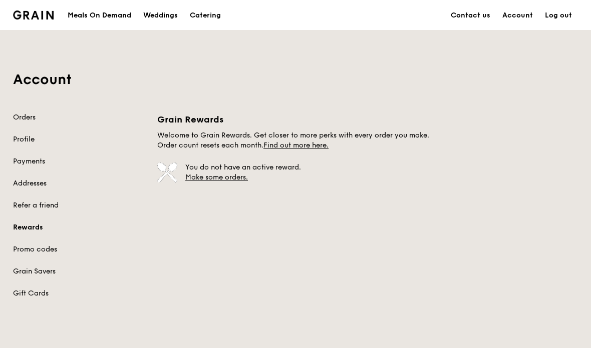
click at [28, 203] on link "Refer a friend" at bounding box center [79, 206] width 132 height 10
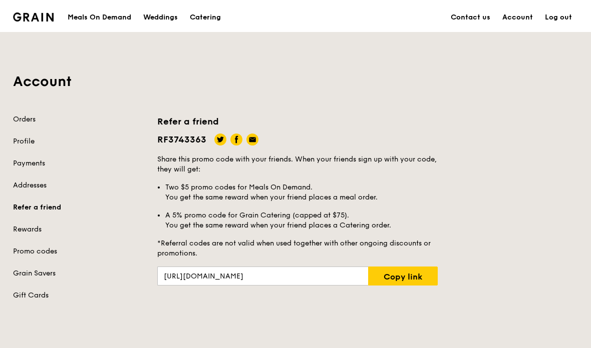
scroll to position [9, 0]
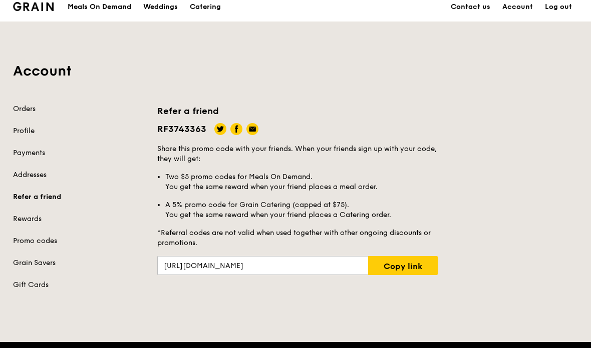
click at [558, 61] on div "Account Orders Profile Payments Addresses Refer a friend Rewards Promo codes Gr…" at bounding box center [295, 162] width 577 height 280
click at [561, 13] on link "Log out" at bounding box center [558, 7] width 39 height 30
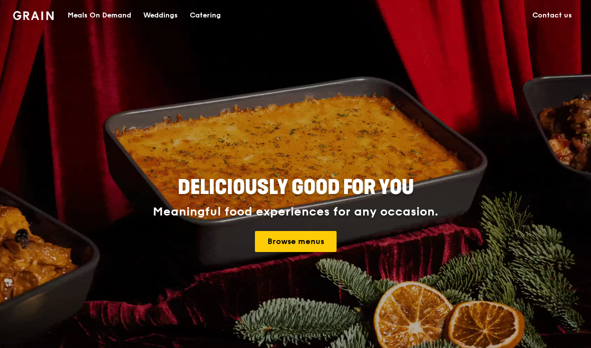
click at [215, 17] on div "Catering" at bounding box center [205, 16] width 31 height 30
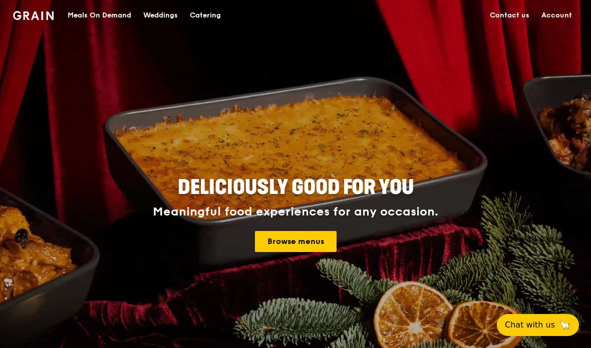
click at [557, 15] on link "Account" at bounding box center [556, 16] width 43 height 30
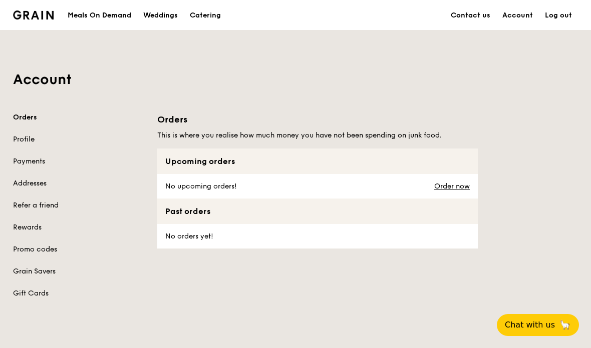
click at [558, 19] on link "Log out" at bounding box center [558, 16] width 39 height 30
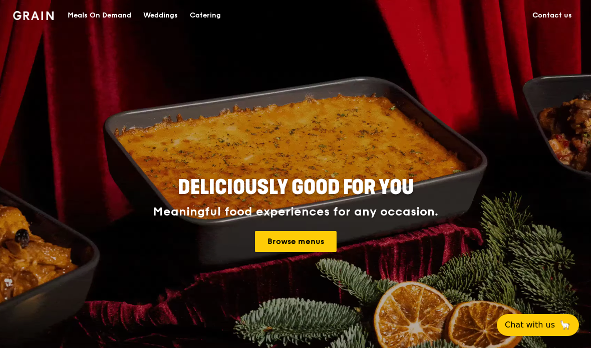
click at [200, 17] on div "Catering" at bounding box center [205, 16] width 31 height 30
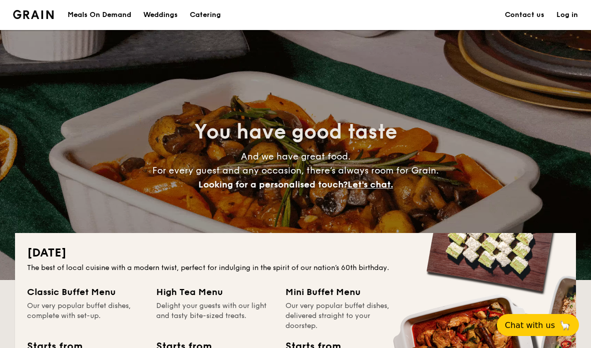
click at [569, 13] on link "Log in" at bounding box center [567, 15] width 22 height 30
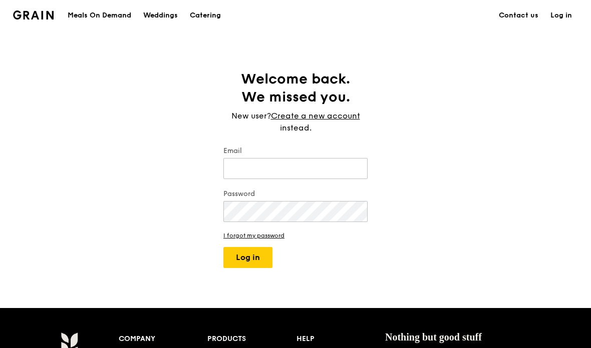
click at [351, 120] on link "Create a new account" at bounding box center [315, 116] width 89 height 12
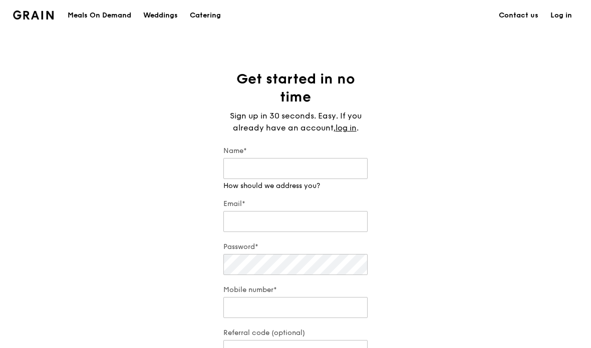
click at [346, 169] on input "Name*" at bounding box center [295, 168] width 144 height 21
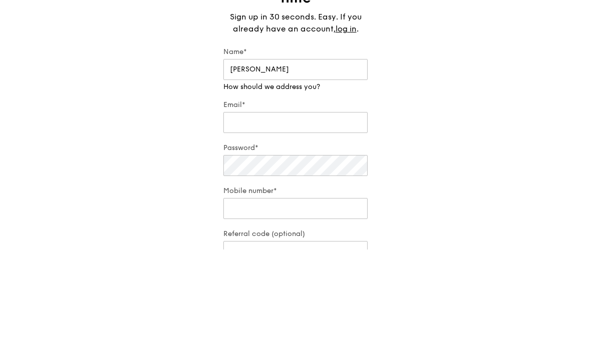
type input "[PERSON_NAME]"
click at [352, 211] on input "Email*" at bounding box center [295, 221] width 144 height 21
type input "l"
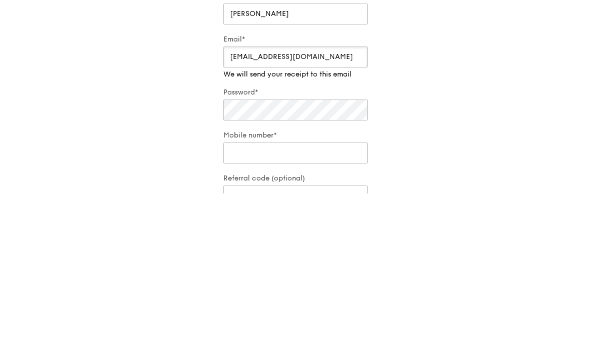
type input "[EMAIL_ADDRESS][DOMAIN_NAME]"
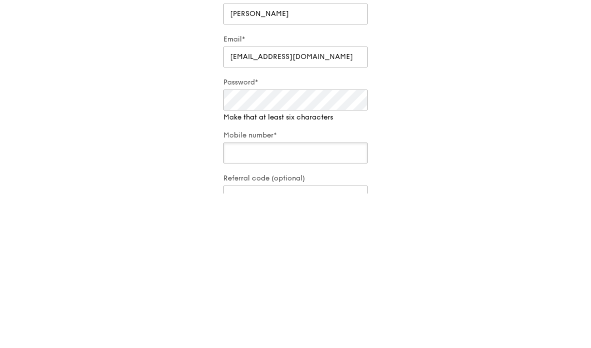
click at [333, 297] on input "Mobile number*" at bounding box center [295, 307] width 144 height 21
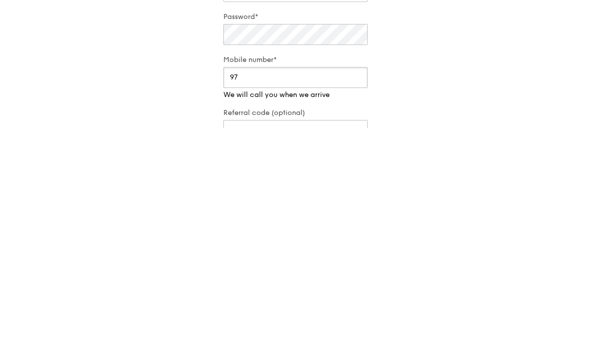
type input "9"
type input "98839976"
click at [348, 340] on input "Referral code (optional)" at bounding box center [295, 350] width 144 height 21
click at [348, 330] on input "Referral code (optional)" at bounding box center [295, 340] width 144 height 21
paste input "RF3743363"
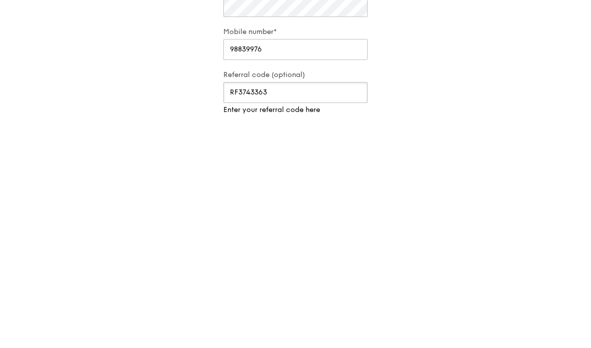
scroll to position [16, 0]
type input "RF3743363"
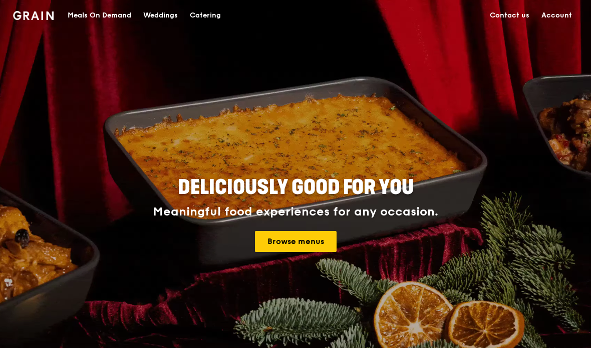
click at [561, 18] on link "Account" at bounding box center [556, 16] width 43 height 30
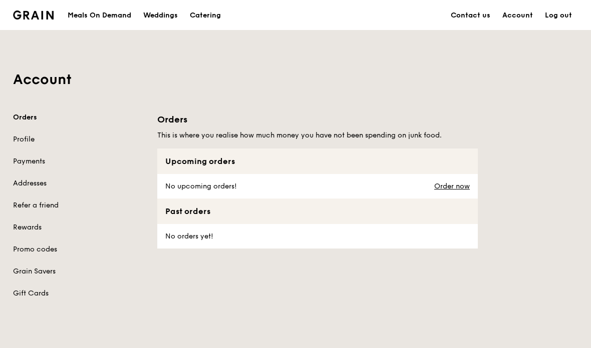
click at [21, 229] on link "Rewards" at bounding box center [79, 228] width 132 height 10
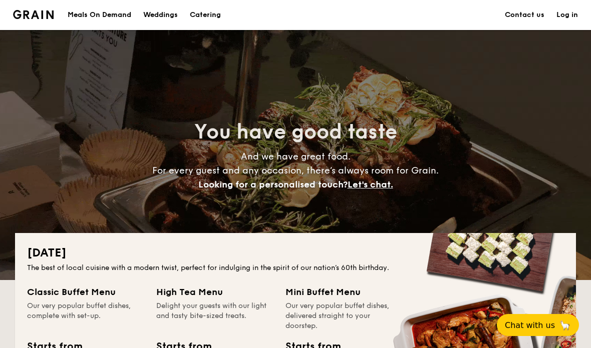
click at [571, 13] on link "Log in" at bounding box center [567, 15] width 22 height 30
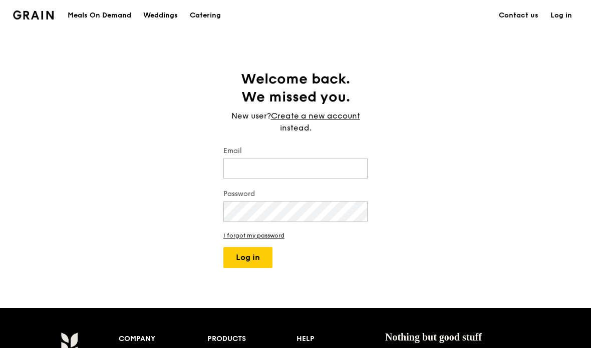
click at [342, 161] on input "Email" at bounding box center [295, 168] width 144 height 21
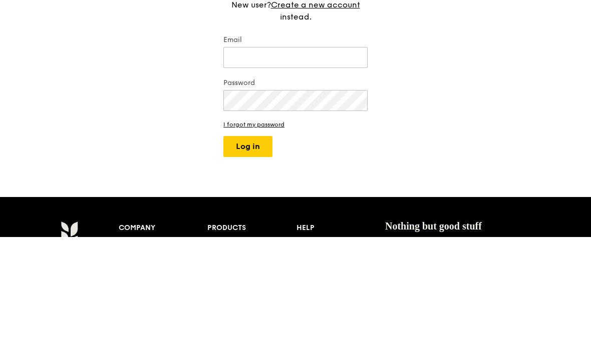
type input "[EMAIL_ADDRESS][DOMAIN_NAME]"
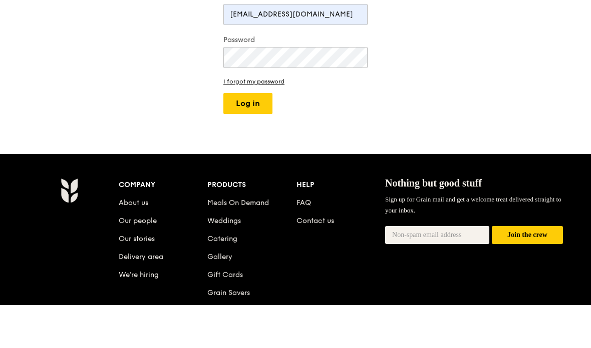
click at [260, 136] on button "Log in" at bounding box center [247, 146] width 49 height 21
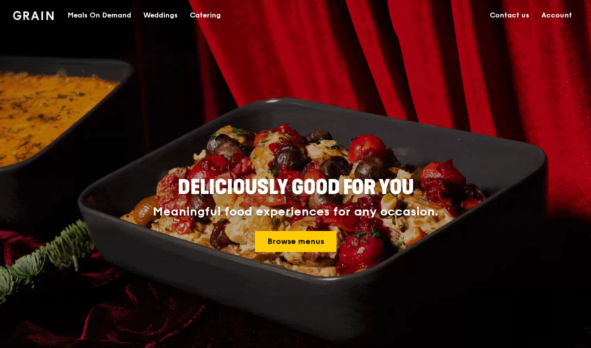
click at [206, 18] on div "Catering" at bounding box center [205, 16] width 31 height 30
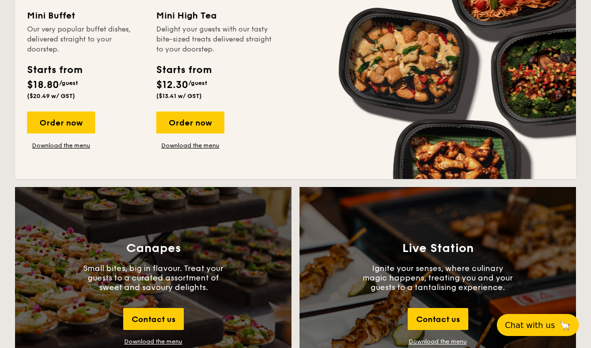
scroll to position [929, 0]
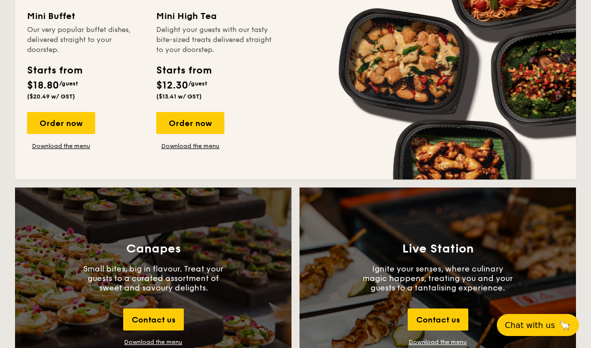
click at [34, 121] on div "Order now" at bounding box center [61, 123] width 68 height 22
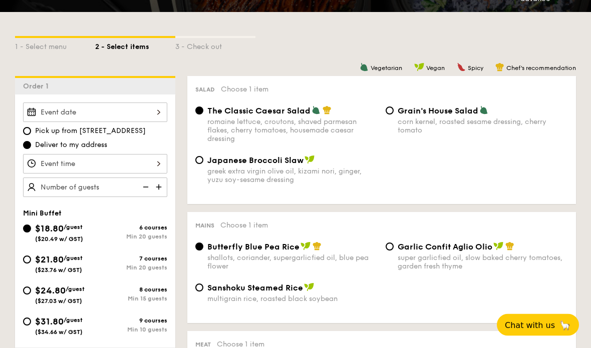
scroll to position [206, 0]
click at [43, 115] on div at bounding box center [95, 113] width 144 height 20
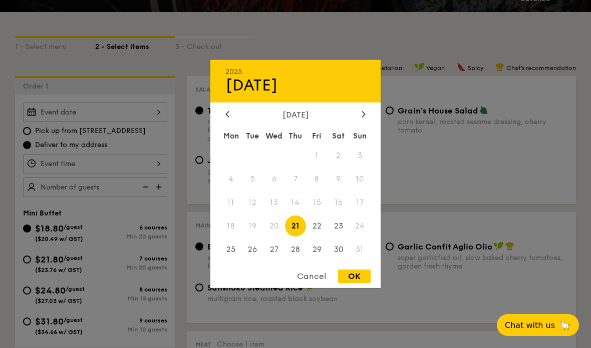
click at [336, 237] on span "23" at bounding box center [338, 226] width 22 height 22
click at [356, 283] on div "OK" at bounding box center [354, 277] width 33 height 14
type input "Aug 23, 2025"
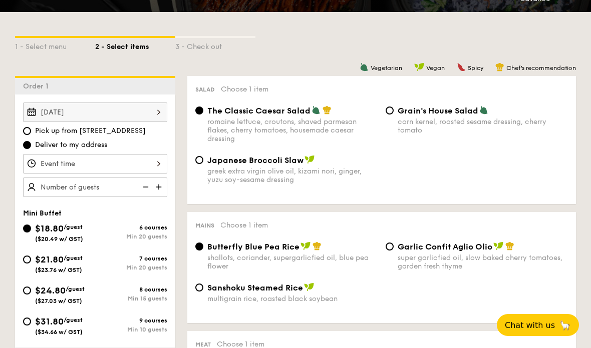
click at [55, 165] on div at bounding box center [95, 164] width 144 height 20
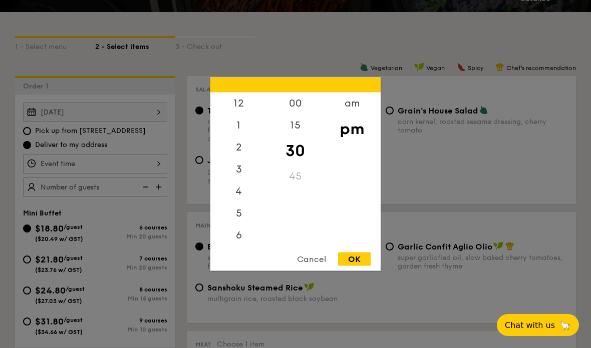
scroll to position [48, 0]
click at [244, 199] on div "6" at bounding box center [238, 188] width 57 height 22
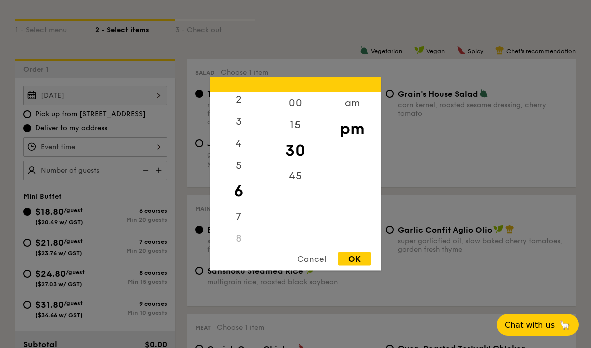
click at [301, 104] on div "00" at bounding box center [295, 104] width 57 height 22
click at [296, 152] on div "30" at bounding box center [295, 155] width 57 height 22
click at [356, 260] on div "OK" at bounding box center [354, 260] width 33 height 14
type input "6:30PM"
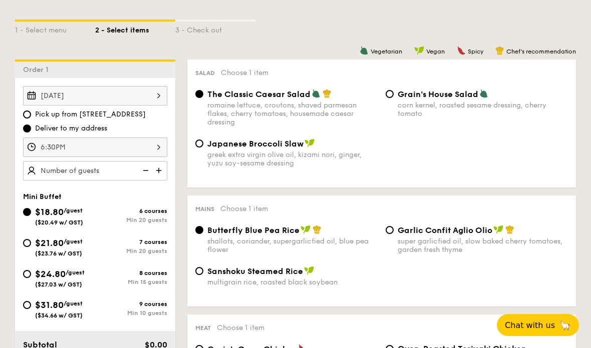
scroll to position [205, 0]
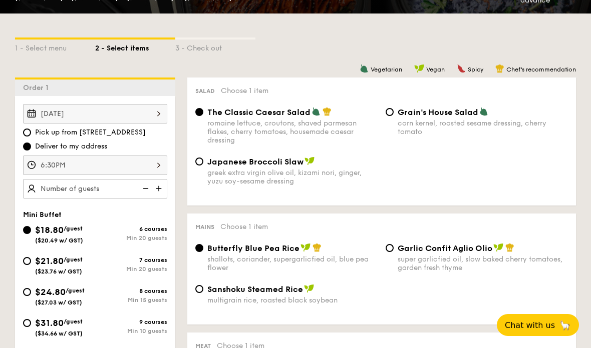
click at [30, 321] on div "$31.80 /guest ($34.66 w/ GST)" at bounding box center [59, 326] width 72 height 21
click at [30, 321] on input "$31.80 /guest ($34.66 w/ GST) 9 courses Min 10 guests" at bounding box center [27, 323] width 8 height 8
radio input "true"
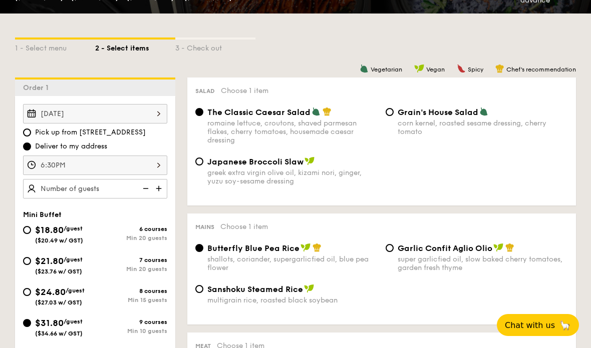
radio input "false"
radio input "true"
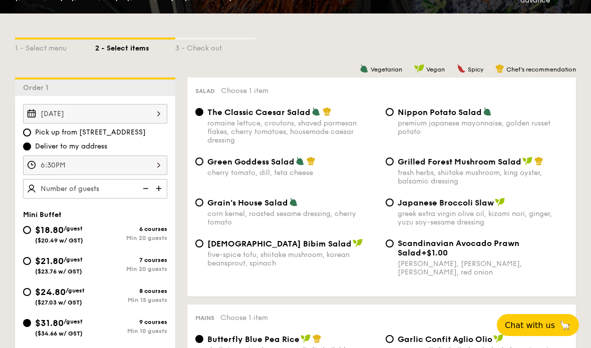
click at [148, 191] on img at bounding box center [144, 188] width 15 height 19
click at [160, 189] on img at bounding box center [159, 188] width 15 height 19
type input "15 guests"
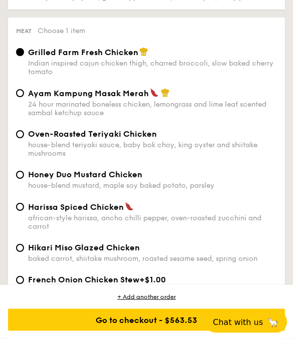
scroll to position [1377, 0]
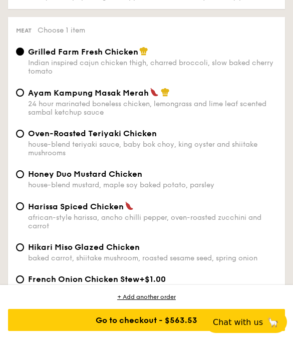
click at [17, 97] on input "Ayam Kampung Masak Merah 24 hour marinated boneless chicken, lemongrass and lim…" at bounding box center [20, 93] width 8 height 8
radio input "true"
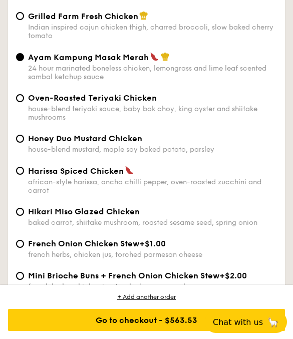
scroll to position [1412, 0]
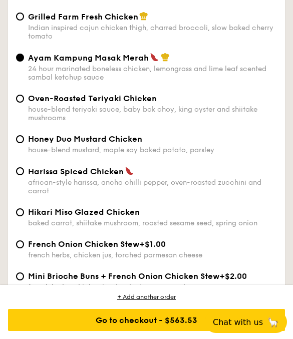
click at [28, 41] on div "Indian inspired cajun chicken thigh, charred broccoli, slow baked cherry tomato" at bounding box center [152, 32] width 249 height 17
click at [24, 21] on input "Grilled Farm Fresh Chicken Indian inspired cajun chicken thigh, charred broccol…" at bounding box center [20, 17] width 8 height 8
radio input "true"
click at [17, 143] on input "Honey Duo Mustard Chicken house-blend mustard, maple soy baked potato, parsley" at bounding box center [20, 139] width 8 height 8
radio input "true"
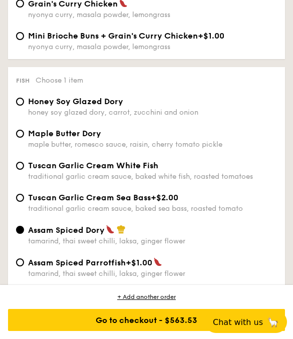
scroll to position [1717, 0]
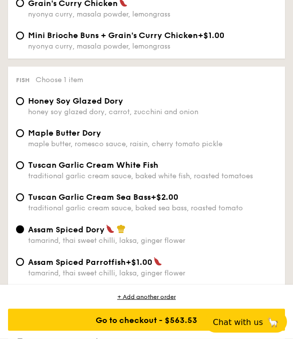
click at [14, 117] on div "Honey Soy Glazed Dory honey soy glazed dory, carrot, zucchini and onion" at bounding box center [146, 107] width 269 height 20
click at [20, 106] on input "Honey Soy Glazed Dory honey soy glazed dory, carrot, zucchini and onion" at bounding box center [20, 102] width 8 height 8
radio input "true"
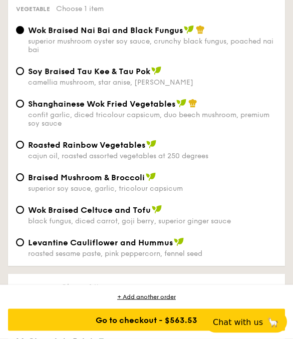
scroll to position [2187, 0]
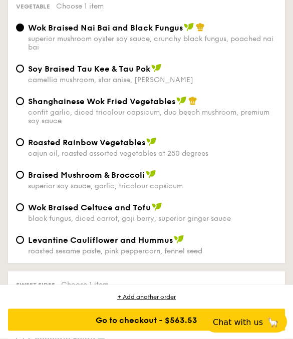
click at [23, 179] on input "Braised Mushroom & Broccoli superior soy sauce, garlic, tricolour capsicum" at bounding box center [20, 175] width 8 height 8
radio input "true"
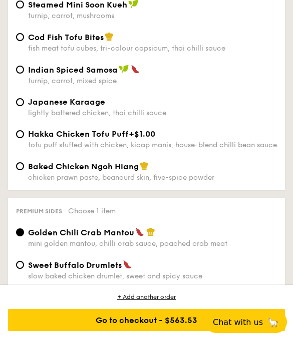
scroll to position [2857, 0]
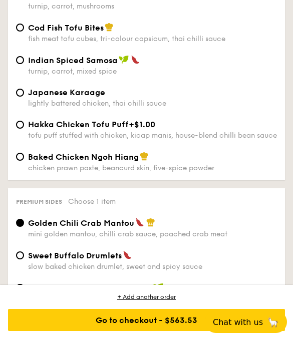
click at [17, 161] on input "Baked Chicken Ngoh Hiang chicken prawn paste, beancurd skin, five-spice powder" at bounding box center [20, 157] width 8 height 8
radio input "true"
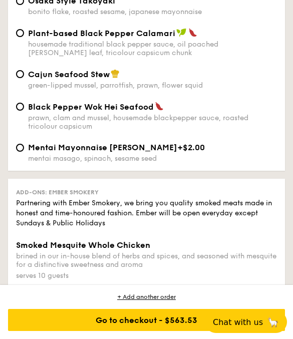
scroll to position [3404, 0]
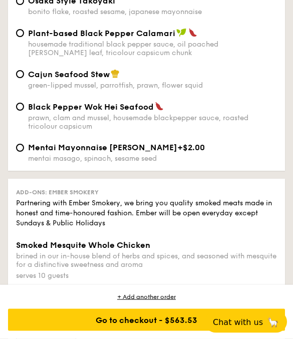
radio input "true"
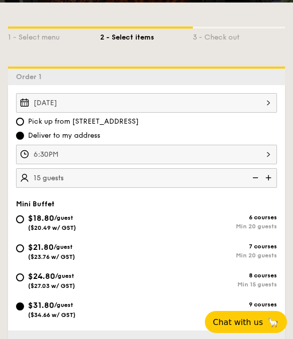
scroll to position [225, 0]
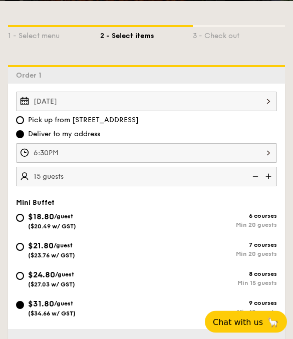
click at [275, 175] on img at bounding box center [269, 176] width 15 height 19
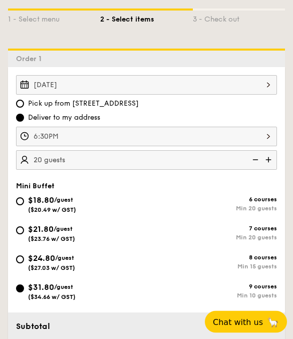
click at [254, 160] on img at bounding box center [254, 160] width 15 height 19
type input "15 guests"
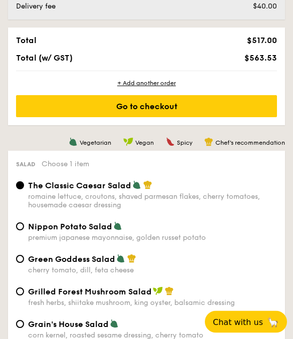
scroll to position [600, 0]
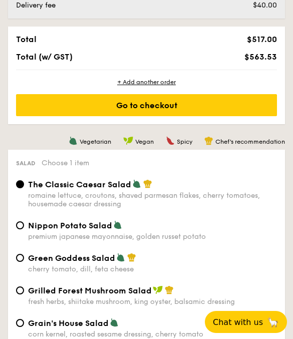
click at [56, 116] on div "Go to checkout" at bounding box center [146, 105] width 261 height 22
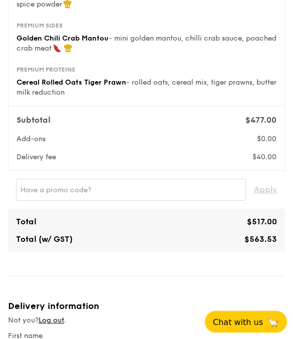
scroll to position [490, 0]
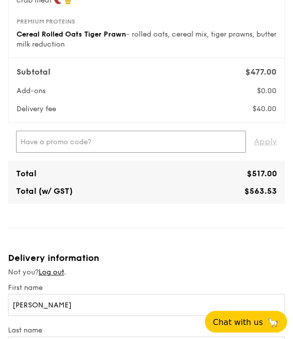
click at [52, 152] on input "text" at bounding box center [131, 142] width 230 height 22
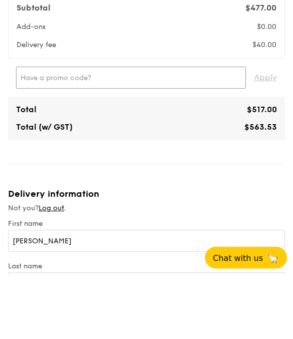
click at [48, 131] on input "text" at bounding box center [131, 142] width 230 height 22
paste input "WELCOMEFEAST"
type input "WELCOMEFEAST"
click at [264, 131] on span "Apply" at bounding box center [265, 142] width 23 height 22
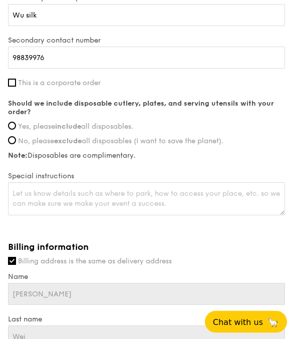
scroll to position [1120, 0]
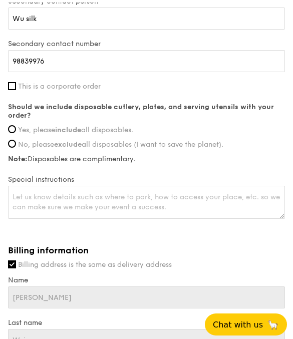
click at [16, 128] on label "Yes, please include all disposables." at bounding box center [146, 127] width 277 height 9
click at [16, 128] on input "Yes, please include all disposables." at bounding box center [12, 127] width 8 height 8
radio input "true"
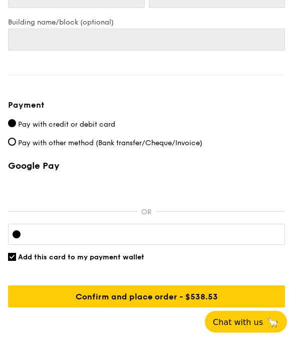
scroll to position [1589, 0]
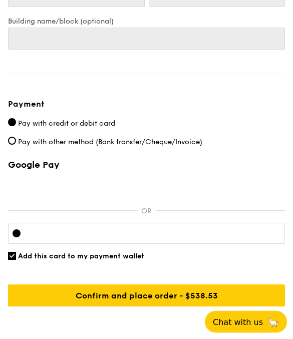
click at [15, 144] on input "Pay with other method (Bank transfer/Cheque/Invoice)" at bounding box center [12, 141] width 8 height 8
radio input "true"
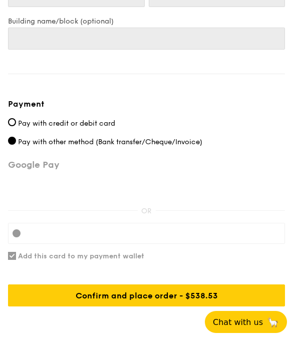
click at [81, 301] on div "Confirm and place order - $538.53" at bounding box center [146, 295] width 277 height 22
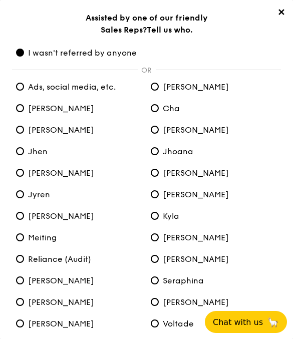
click at [276, 18] on span "✕" at bounding box center [281, 14] width 14 height 14
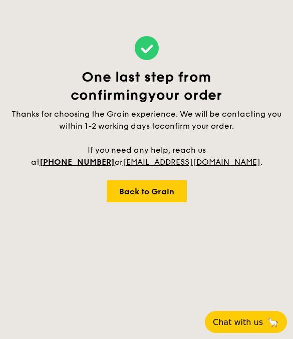
click at [129, 201] on div "Back to Grain" at bounding box center [147, 191] width 80 height 22
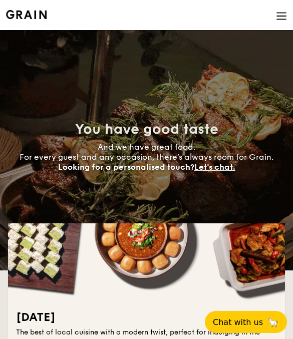
click at [276, 20] on img at bounding box center [281, 16] width 11 height 11
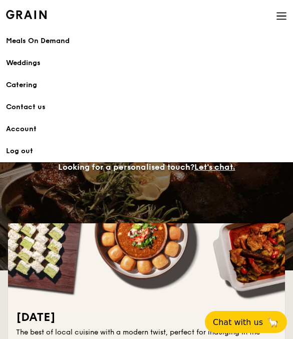
click at [17, 127] on link "Account" at bounding box center [146, 129] width 281 height 22
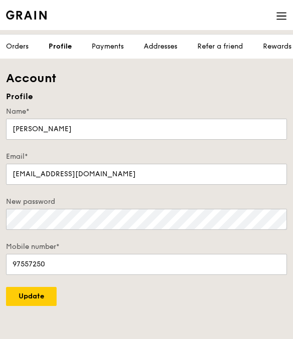
click at [16, 50] on link "Orders" at bounding box center [14, 47] width 29 height 10
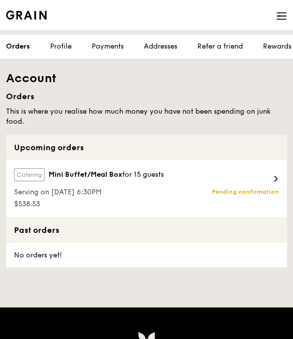
click at [185, 178] on div "Catering Mini Buffet/Meal Box for 15 guests Serving on [DATE] 6:30PM $538.53 Vi…" at bounding box center [146, 188] width 281 height 57
click at [277, 178] on icon at bounding box center [276, 179] width 6 height 6
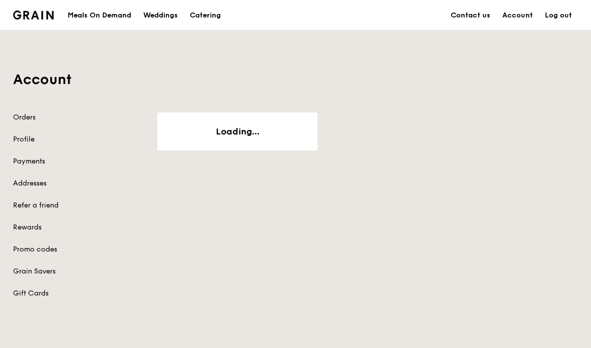
click at [19, 120] on link "Orders" at bounding box center [79, 118] width 132 height 10
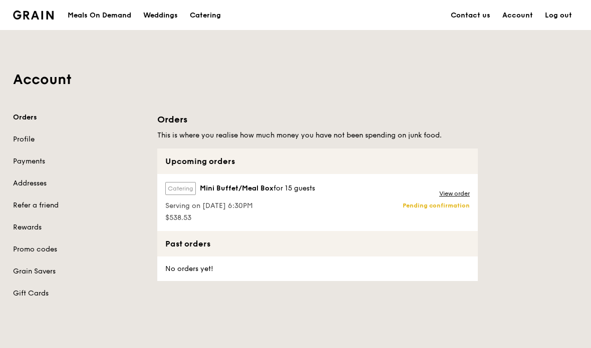
click at [292, 214] on div "View order Pending confirmation" at bounding box center [437, 202] width 81 height 57
click at [292, 195] on link "View order" at bounding box center [454, 194] width 31 height 8
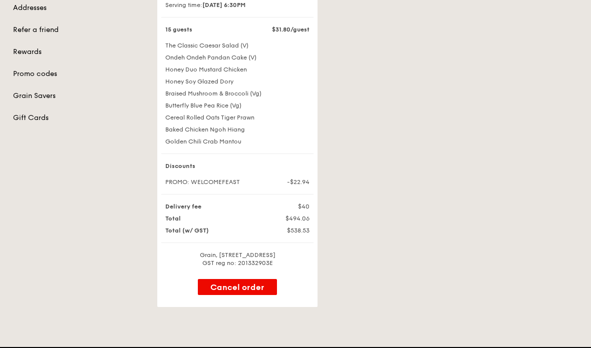
scroll to position [181, 0]
